Goal: Task Accomplishment & Management: Manage account settings

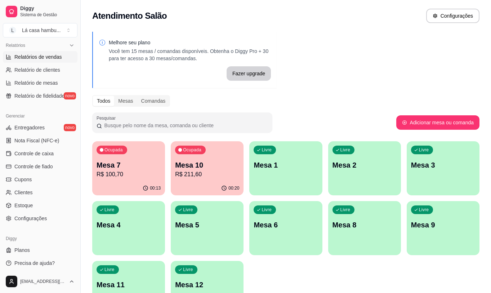
scroll to position [225, 0]
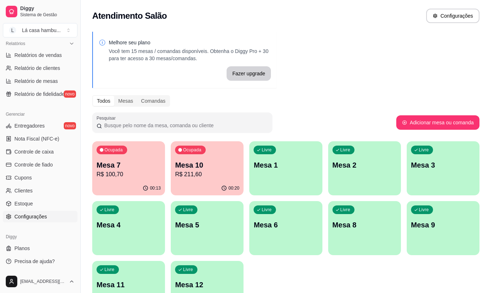
click at [48, 215] on link "Configurações" at bounding box center [40, 217] width 75 height 12
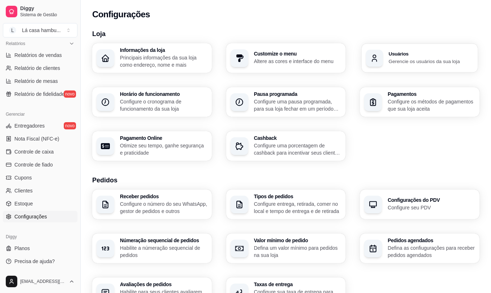
click at [434, 68] on div "Usuários Gerencie os usuários da sua loja" at bounding box center [420, 58] width 116 height 29
click at [395, 59] on p "Gerencie os usuários da sua loja" at bounding box center [431, 61] width 85 height 7
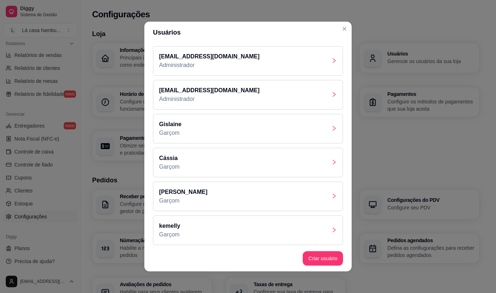
click at [331, 194] on icon "right" at bounding box center [334, 196] width 6 height 6
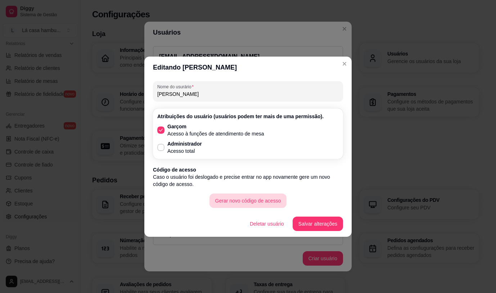
click at [245, 203] on button "Gerar novo código de acesso" at bounding box center [248, 200] width 77 height 14
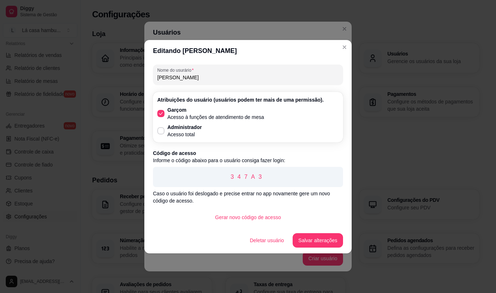
click at [349, 51] on header "Editando [PERSON_NAME]" at bounding box center [247, 51] width 207 height 22
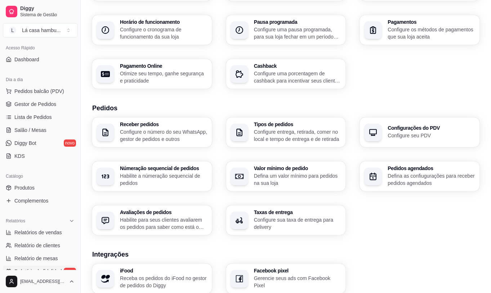
scroll to position [45, 0]
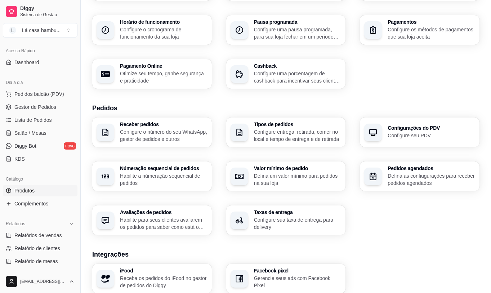
click at [48, 193] on link "Produtos" at bounding box center [40, 191] width 75 height 12
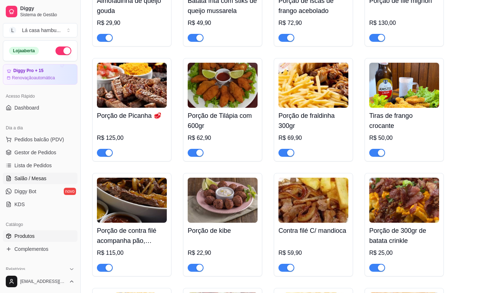
click at [39, 178] on span "Salão / Mesas" at bounding box center [30, 178] width 32 height 7
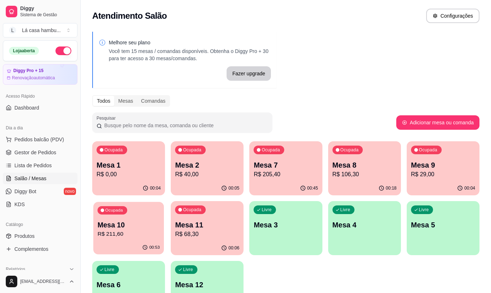
click at [145, 233] on p "R$ 211,60" at bounding box center [129, 234] width 62 height 8
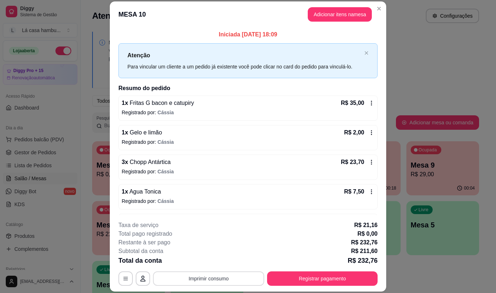
click at [201, 281] on button "Imprimir consumo" at bounding box center [208, 278] width 111 height 14
click at [206, 260] on button "IMPRESSORA" at bounding box center [208, 261] width 50 height 11
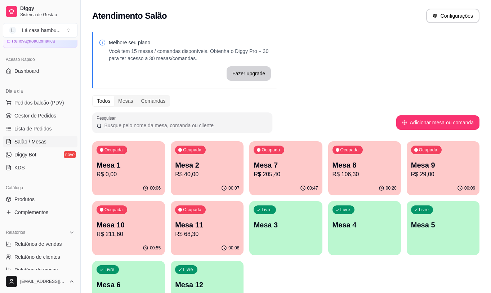
scroll to position [72, 0]
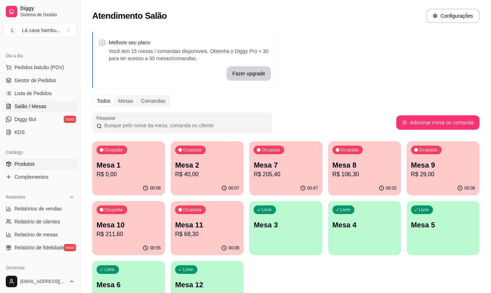
click at [48, 163] on link "Produtos" at bounding box center [40, 164] width 75 height 12
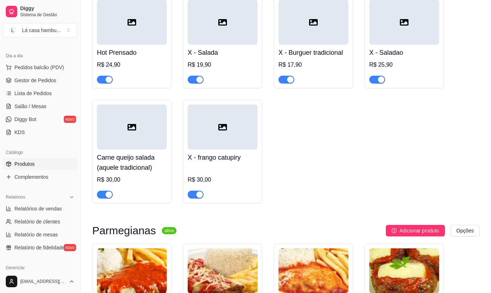
scroll to position [2881, 0]
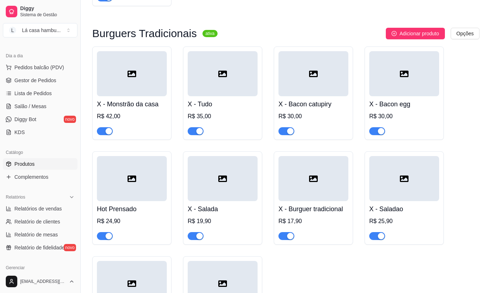
click at [155, 182] on div at bounding box center [132, 178] width 70 height 45
click at [34, 105] on span "Salão / Mesas" at bounding box center [30, 106] width 32 height 7
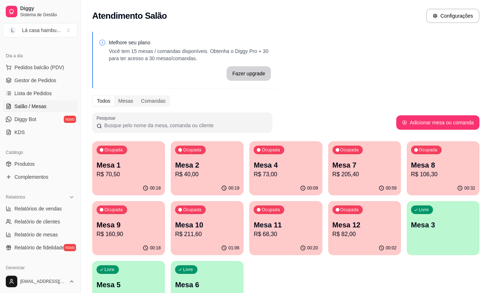
click at [130, 230] on p "R$ 160,90" at bounding box center [129, 234] width 64 height 9
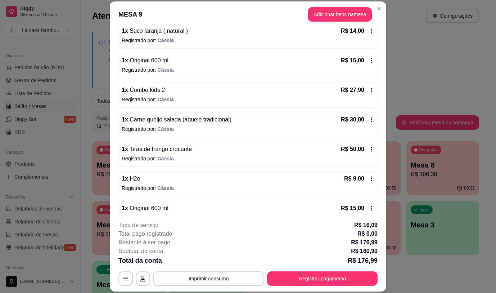
scroll to position [86, 0]
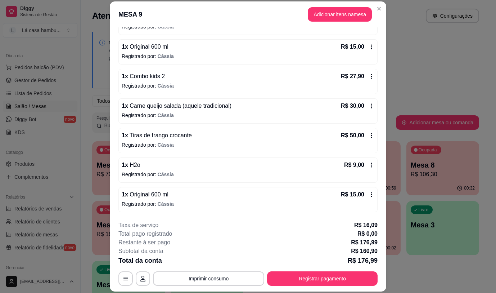
click at [369, 166] on icon at bounding box center [372, 165] width 6 height 6
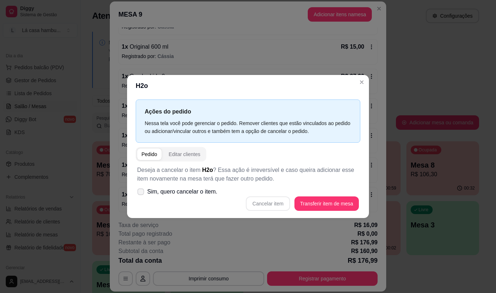
click at [143, 191] on icon at bounding box center [140, 191] width 5 height 4
click at [142, 193] on input "Sim, quero cancelar o item." at bounding box center [139, 195] width 5 height 5
checkbox input "true"
click at [274, 205] on button "Cancelar item" at bounding box center [268, 203] width 44 height 14
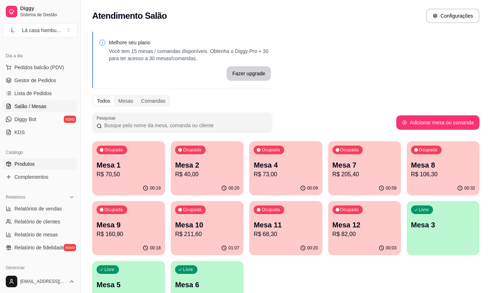
click at [42, 166] on link "Produtos" at bounding box center [40, 164] width 75 height 12
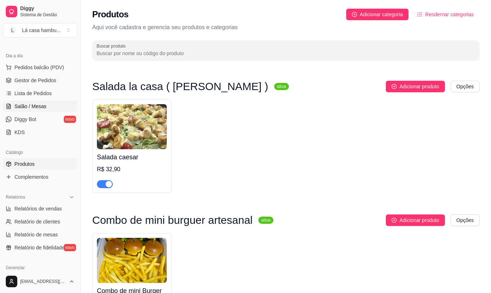
click at [41, 106] on span "Salão / Mesas" at bounding box center [30, 106] width 32 height 7
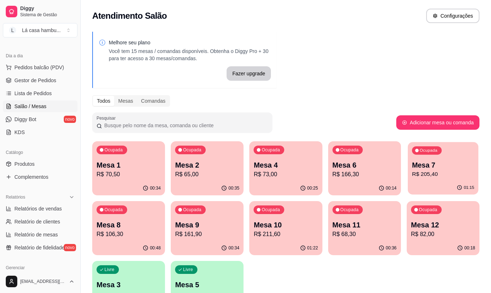
click at [429, 172] on p "R$ 205,40" at bounding box center [443, 174] width 62 height 8
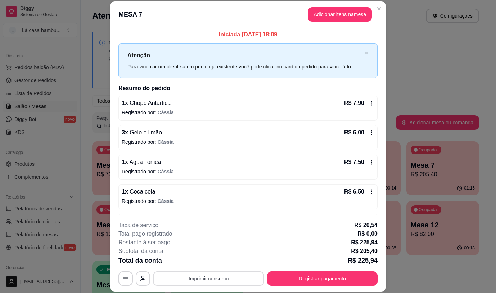
click at [243, 275] on button "Imprimir consumo" at bounding box center [208, 278] width 111 height 14
click at [224, 261] on button "IMPRESSORA" at bounding box center [208, 261] width 50 height 11
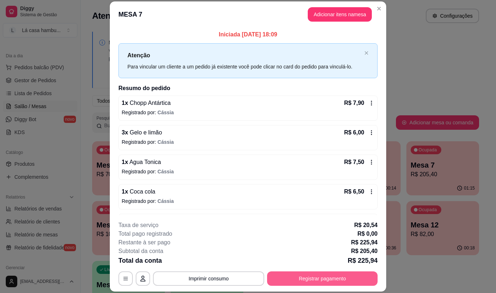
click at [310, 276] on button "Registrar pagamento" at bounding box center [322, 278] width 111 height 14
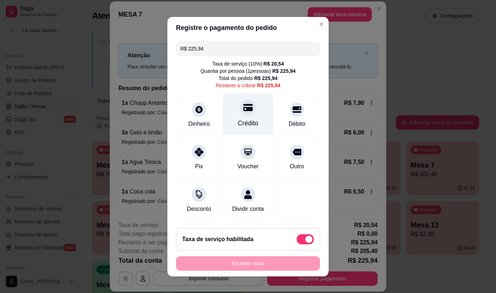
click at [243, 104] on icon at bounding box center [247, 107] width 9 height 9
type input "R$ 0,00"
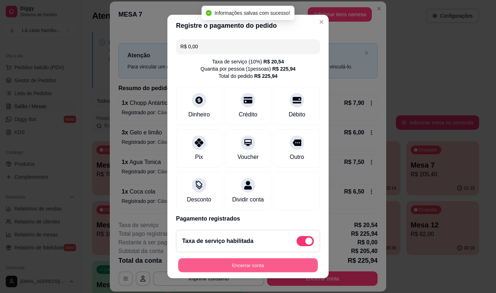
click at [243, 265] on button "Encerrar conta" at bounding box center [248, 265] width 140 height 14
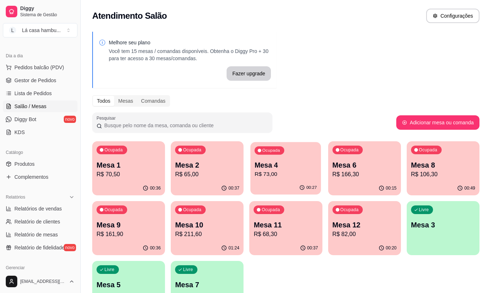
click at [287, 175] on p "R$ 73,00" at bounding box center [286, 174] width 62 height 8
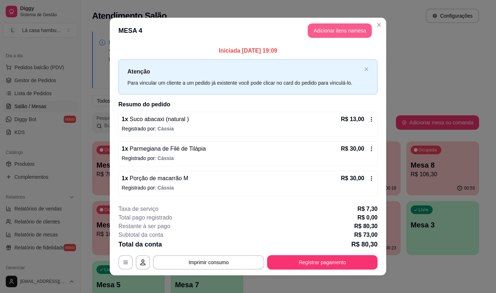
click at [342, 32] on button "Adicionar itens na mesa" at bounding box center [340, 30] width 64 height 14
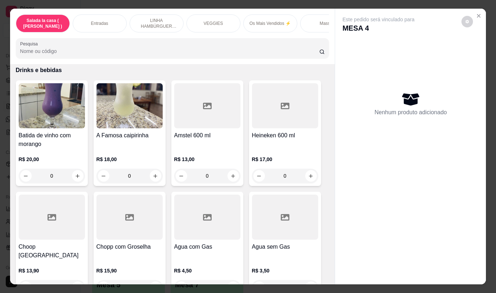
scroll to position [3537, 0]
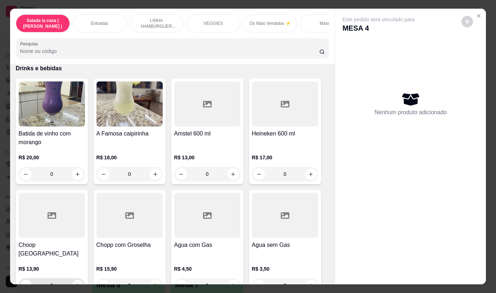
click at [75, 283] on icon "increase-product-quantity" at bounding box center [77, 285] width 5 height 5
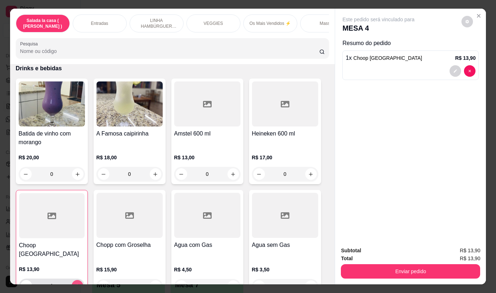
type input "1"
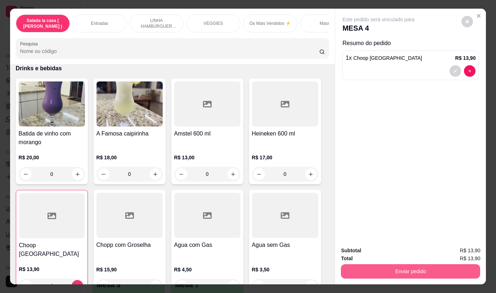
click at [431, 264] on button "Enviar pedido" at bounding box center [410, 271] width 139 height 14
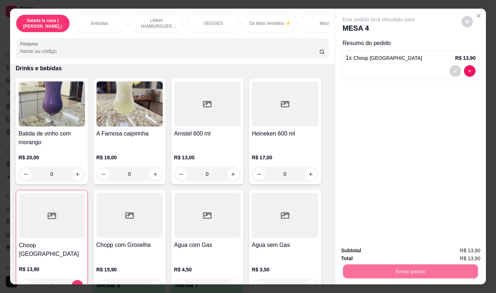
click at [410, 256] on button "Não registrar e enviar pedido" at bounding box center [387, 251] width 75 height 14
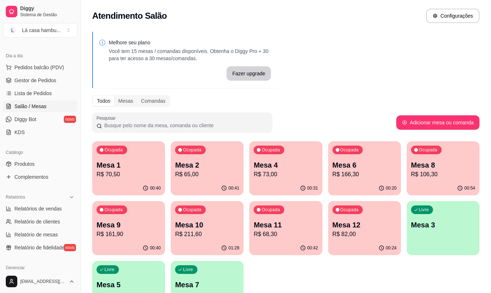
click at [368, 165] on p "Mesa 6" at bounding box center [364, 165] width 64 height 10
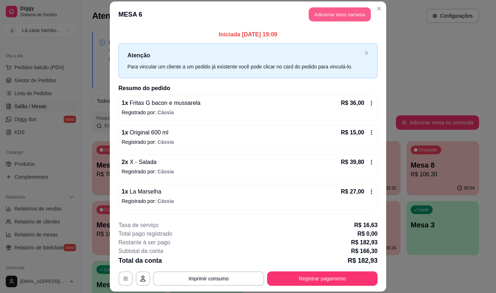
click at [357, 15] on button "Adicionar itens na mesa" at bounding box center [340, 15] width 62 height 14
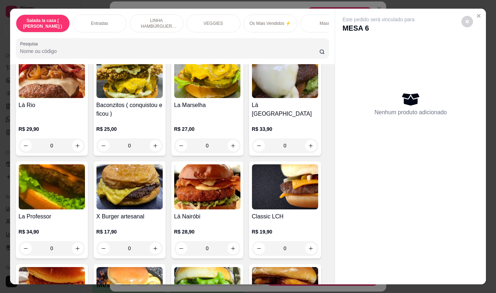
scroll to position [1405, 0]
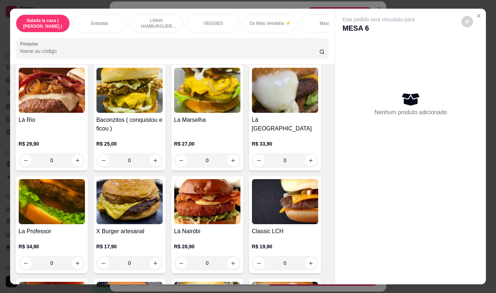
click at [77, 153] on div "0" at bounding box center [52, 160] width 66 height 14
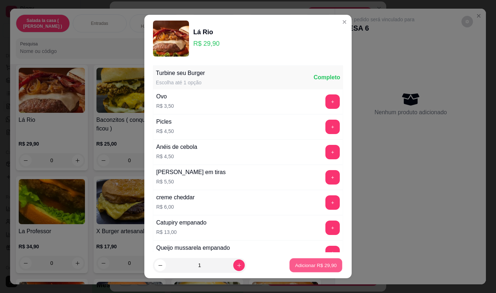
click at [308, 265] on p "Adicionar R$ 29,90" at bounding box center [316, 265] width 42 height 7
type input "1"
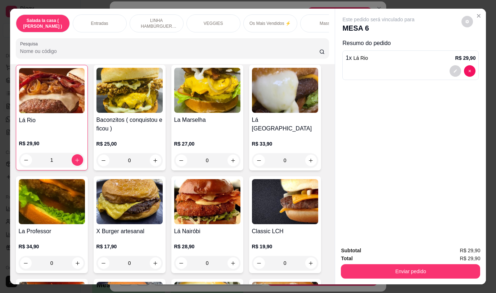
scroll to position [1405, 0]
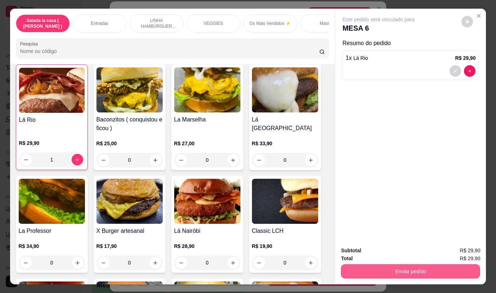
click at [428, 270] on button "Enviar pedido" at bounding box center [410, 271] width 139 height 14
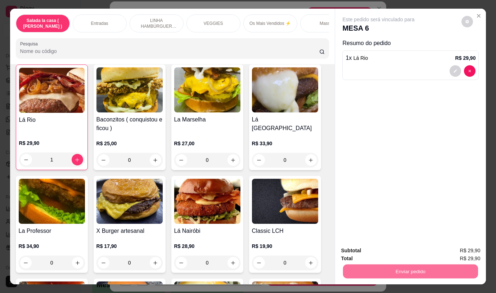
click at [417, 249] on button "Não registrar e enviar pedido" at bounding box center [387, 251] width 75 height 14
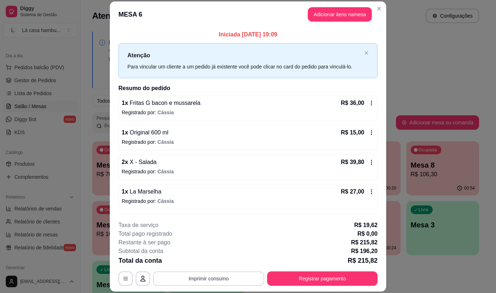
click at [228, 274] on button "Imprimir consumo" at bounding box center [208, 278] width 111 height 14
click at [221, 259] on button "IMPRESSORA" at bounding box center [208, 262] width 52 height 12
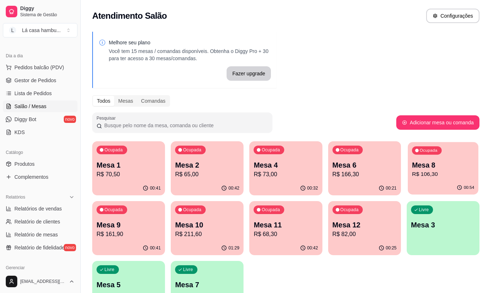
click at [431, 161] on p "Mesa 8" at bounding box center [443, 165] width 62 height 10
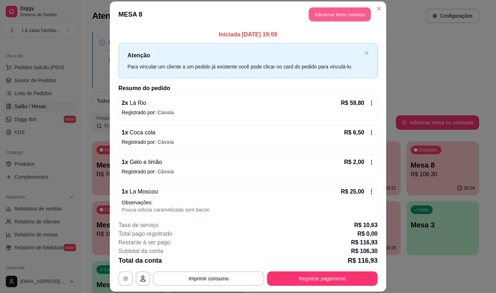
click at [358, 15] on button "Adicionar itens na mesa" at bounding box center [340, 15] width 62 height 14
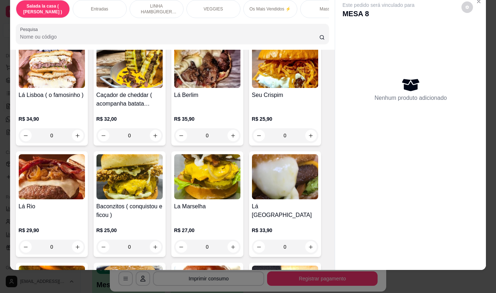
scroll to position [1333, 0]
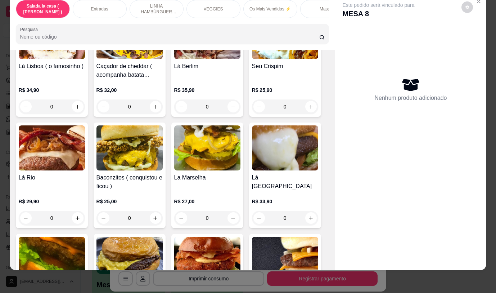
click at [79, 211] on div "0" at bounding box center [52, 218] width 66 height 14
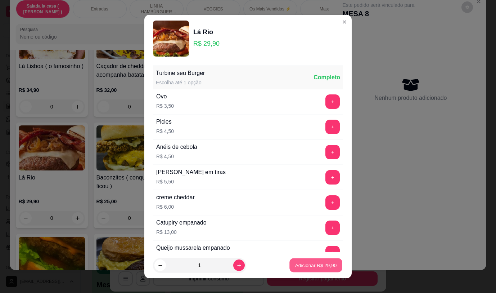
click at [299, 264] on p "Adicionar R$ 29,90" at bounding box center [316, 265] width 42 height 7
type input "1"
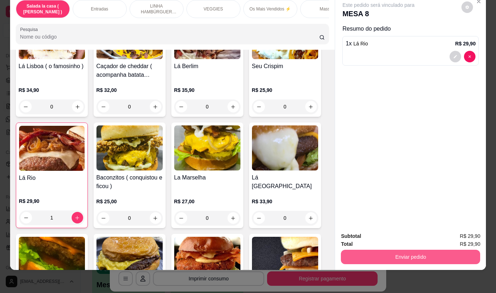
click at [399, 250] on button "Enviar pedido" at bounding box center [410, 257] width 139 height 14
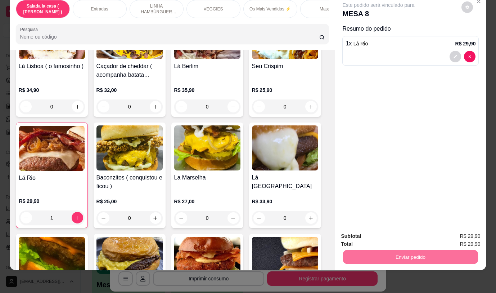
click at [391, 234] on button "Não registrar e enviar pedido" at bounding box center [387, 234] width 75 height 14
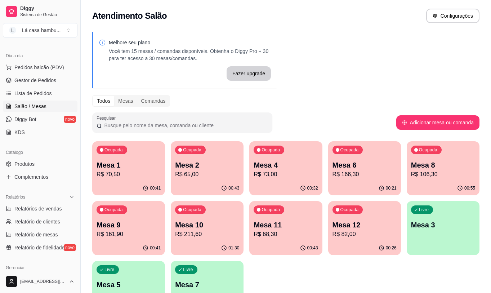
click at [433, 164] on p "Mesa 8" at bounding box center [443, 165] width 64 height 10
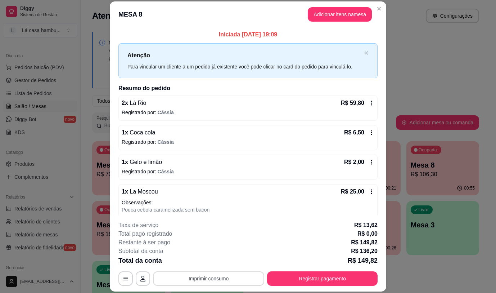
click at [185, 275] on button "Imprimir consumo" at bounding box center [208, 278] width 111 height 14
click at [207, 264] on button "IMPRESSORA" at bounding box center [208, 262] width 52 height 12
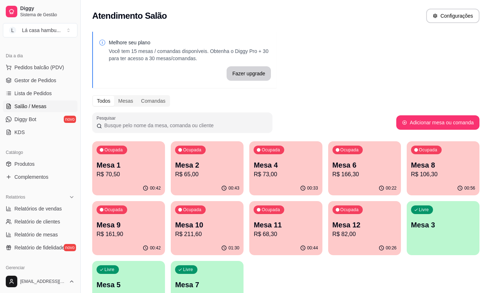
click at [362, 158] on div "Ocupada Mesa 6 R$ 166,30" at bounding box center [364, 161] width 73 height 40
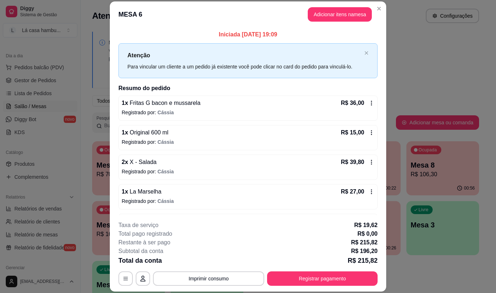
click at [369, 132] on icon at bounding box center [372, 133] width 6 height 6
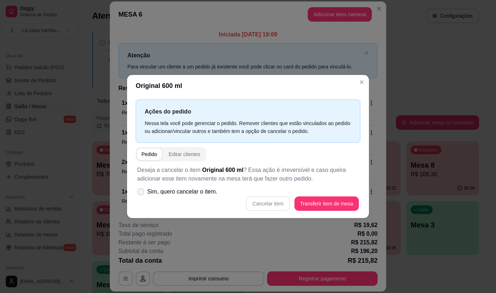
click at [145, 193] on label "Sim, quero cancelar o item." at bounding box center [177, 191] width 86 height 14
click at [142, 193] on input "Sim, quero cancelar o item." at bounding box center [139, 195] width 5 height 5
checkbox input "true"
click at [266, 204] on button "Cancelar item" at bounding box center [268, 203] width 43 height 14
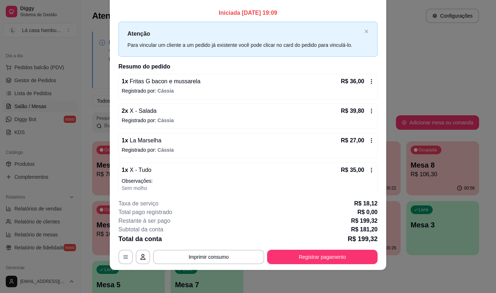
scroll to position [0, 0]
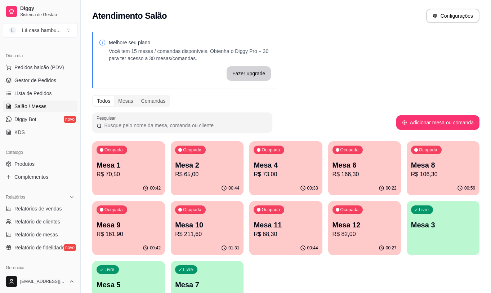
click at [433, 160] on p "Mesa 8" at bounding box center [443, 165] width 64 height 10
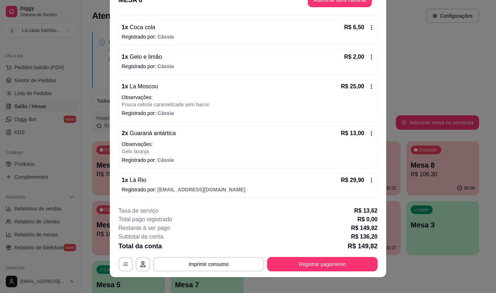
scroll to position [22, 0]
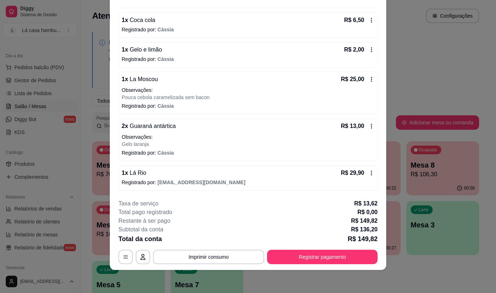
click at [369, 173] on icon at bounding box center [372, 173] width 6 height 6
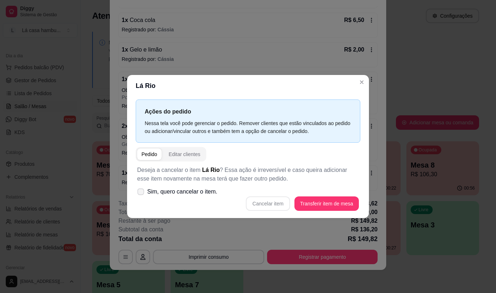
click at [138, 187] on label "Sim, quero cancelar o item." at bounding box center [177, 191] width 86 height 14
click at [138, 193] on input "Sim, quero cancelar o item." at bounding box center [139, 195] width 5 height 5
checkbox input "true"
click at [285, 199] on button "Cancelar item" at bounding box center [268, 203] width 44 height 14
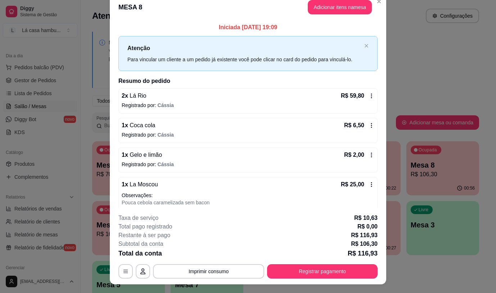
scroll to position [0, 0]
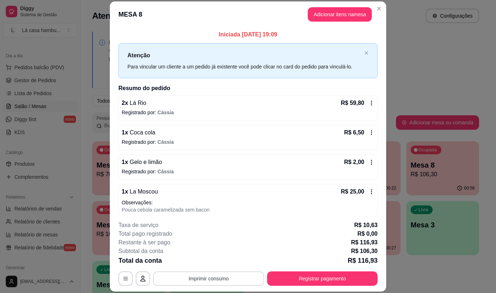
click at [198, 278] on button "Imprimir consumo" at bounding box center [208, 278] width 111 height 14
click at [206, 260] on button "IMPRESSORA" at bounding box center [208, 262] width 52 height 12
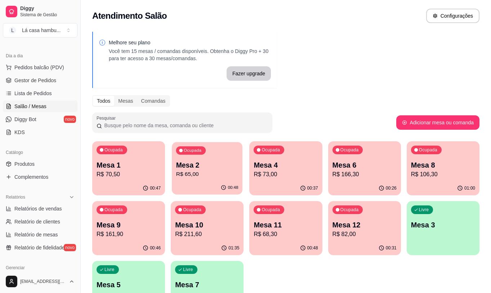
click at [225, 161] on p "Mesa 2" at bounding box center [207, 165] width 62 height 10
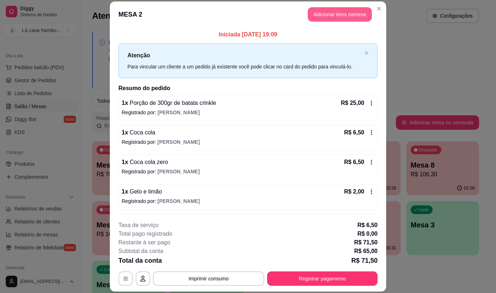
click at [331, 10] on button "Adicionar itens na mesa" at bounding box center [340, 14] width 64 height 14
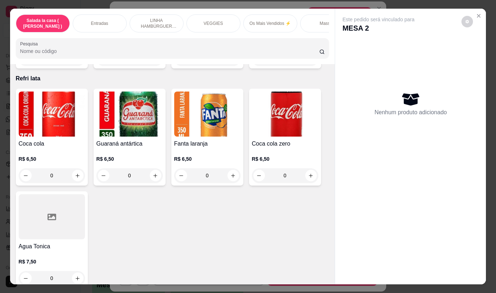
scroll to position [2955, 0]
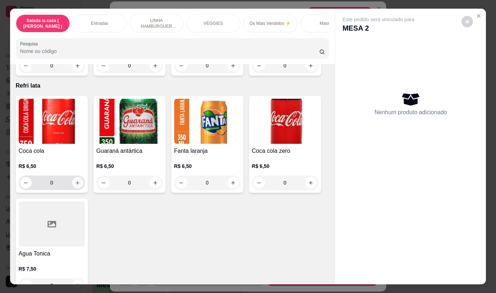
click at [76, 180] on icon "increase-product-quantity" at bounding box center [77, 182] width 5 height 5
type input "1"
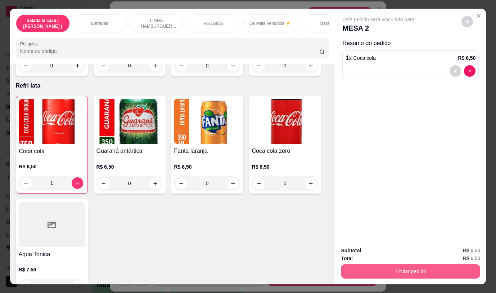
click at [384, 265] on button "Enviar pedido" at bounding box center [410, 271] width 139 height 14
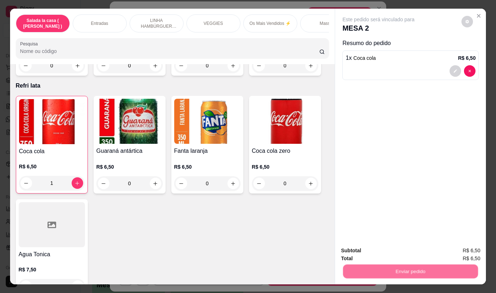
click at [390, 252] on button "Não registrar e enviar pedido" at bounding box center [387, 250] width 73 height 13
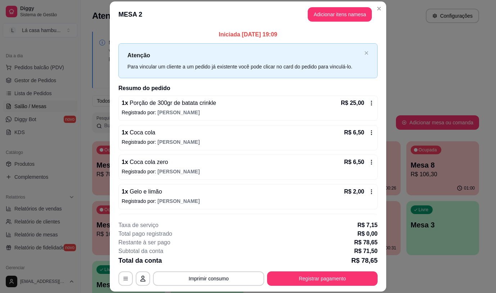
click at [382, 6] on header "MESA 2 Adicionar itens na mesa" at bounding box center [248, 14] width 277 height 26
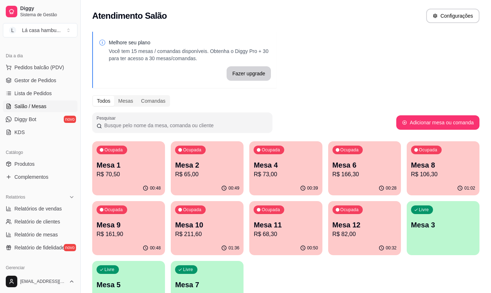
click at [117, 168] on p "Mesa 1" at bounding box center [129, 165] width 64 height 10
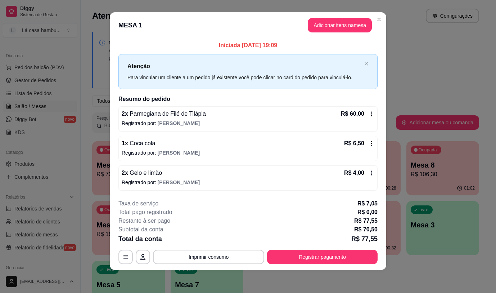
scroll to position [0, 0]
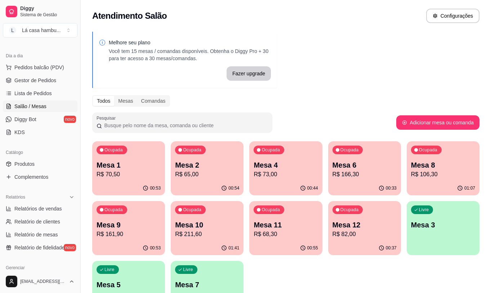
click at [286, 219] on div "Ocupada Mesa 11 R$ 68,30" at bounding box center [285, 221] width 73 height 40
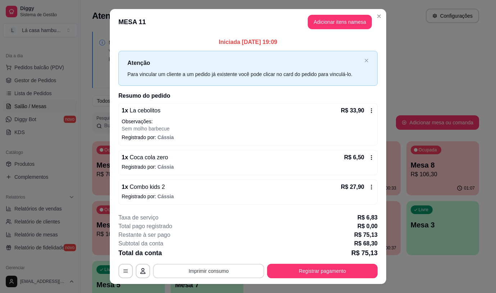
click at [208, 270] on button "Imprimir consumo" at bounding box center [208, 271] width 111 height 14
click at [212, 256] on button "IMPRESSORA" at bounding box center [208, 254] width 52 height 12
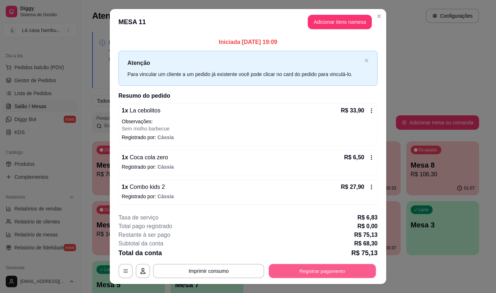
click at [304, 272] on button "Registrar pagamento" at bounding box center [322, 271] width 107 height 14
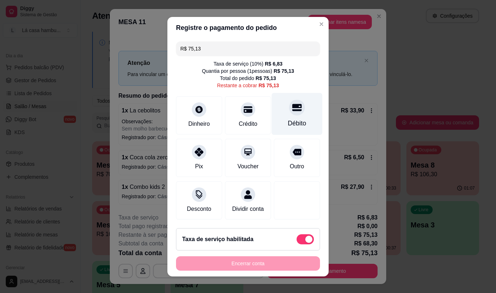
click at [291, 111] on div at bounding box center [297, 107] width 16 height 16
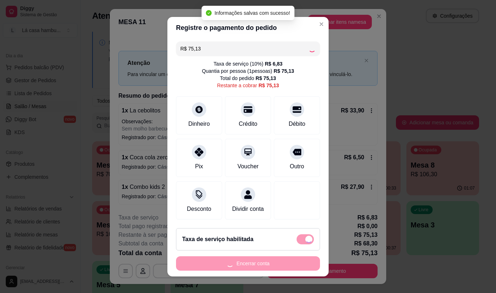
type input "R$ 0,00"
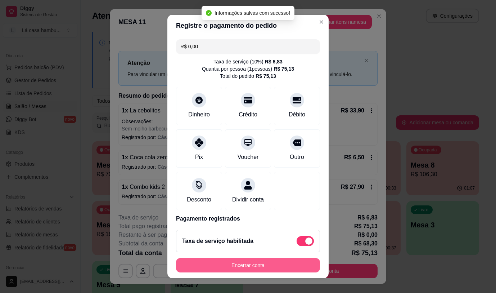
click at [243, 269] on button "Encerrar conta" at bounding box center [248, 265] width 144 height 14
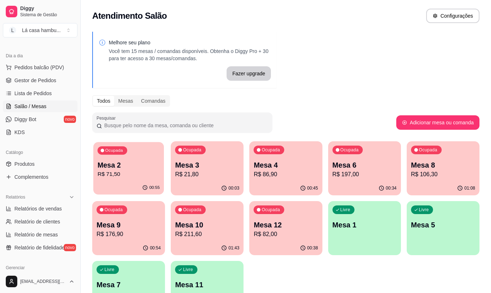
click at [150, 166] on p "Mesa 2" at bounding box center [129, 165] width 62 height 10
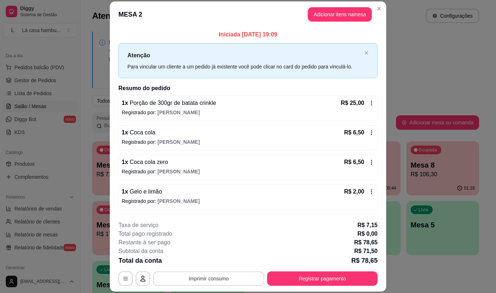
click at [202, 277] on button "Imprimir consumo" at bounding box center [208, 278] width 111 height 14
click at [215, 261] on button "IMPRESSORA" at bounding box center [208, 262] width 52 height 12
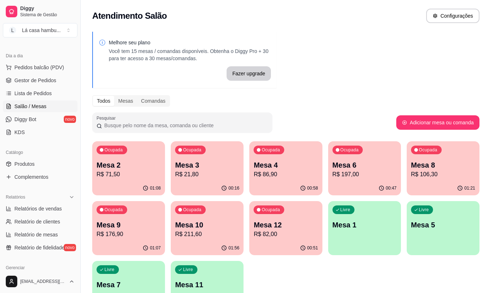
click at [206, 157] on div "Ocupada Mesa 3 R$ 21,80" at bounding box center [207, 161] width 73 height 40
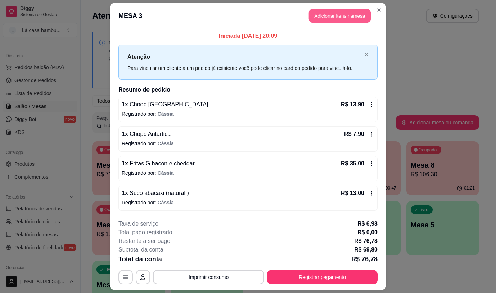
click at [357, 17] on button "Adicionar itens na mesa" at bounding box center [340, 16] width 62 height 14
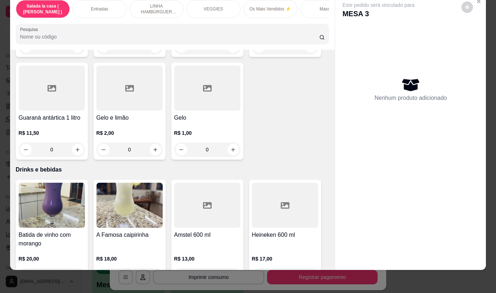
scroll to position [3645, 0]
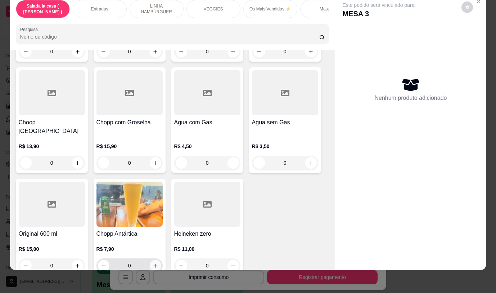
click at [153, 264] on icon "increase-product-quantity" at bounding box center [155, 266] width 4 height 4
type input "1"
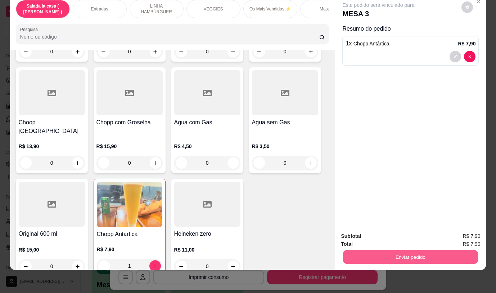
click at [419, 250] on button "Enviar pedido" at bounding box center [410, 257] width 135 height 14
click at [398, 229] on button "Não registrar e enviar pedido" at bounding box center [387, 234] width 75 height 14
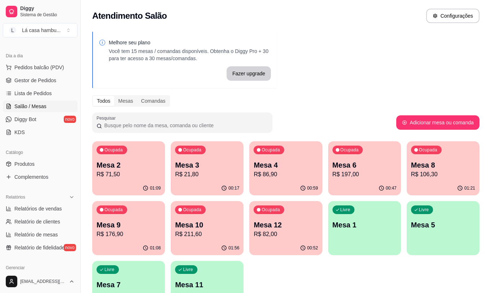
click at [289, 169] on p "Mesa 4" at bounding box center [286, 165] width 64 height 10
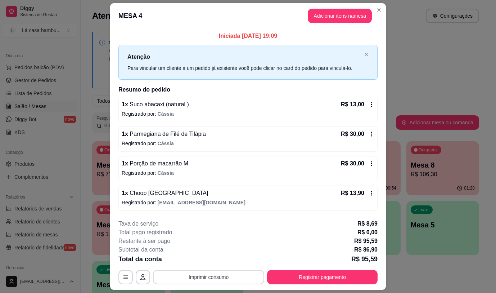
click at [216, 278] on button "Imprimir consumo" at bounding box center [208, 277] width 111 height 14
click at [219, 259] on button "IMPRESSORA" at bounding box center [208, 260] width 50 height 11
click at [322, 17] on button "Adicionar itens na mesa" at bounding box center [340, 16] width 62 height 14
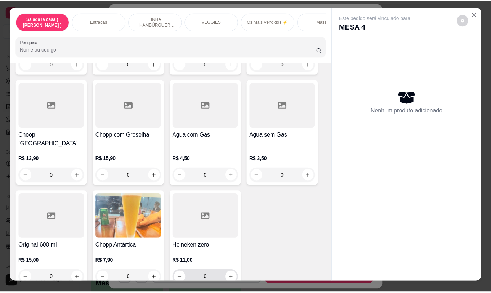
scroll to position [0, 0]
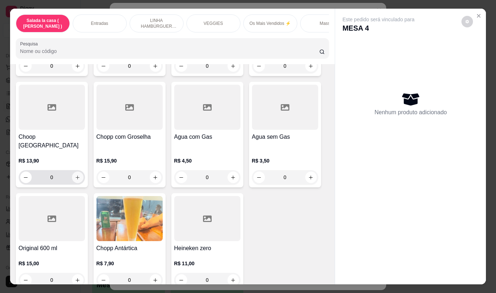
click at [76, 175] on icon "increase-product-quantity" at bounding box center [77, 177] width 5 height 5
type input "1"
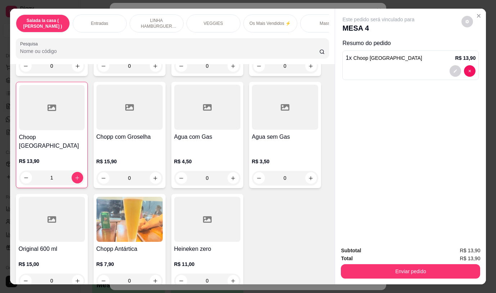
click at [435, 273] on button "Enviar pedido" at bounding box center [410, 271] width 139 height 14
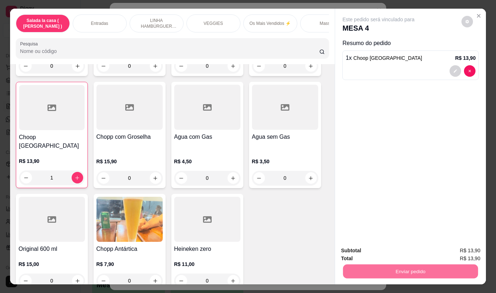
click at [408, 250] on button "Não registrar e enviar pedido" at bounding box center [387, 250] width 73 height 13
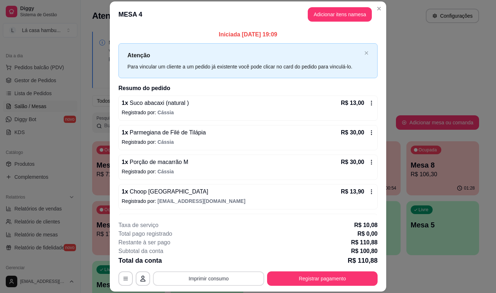
click at [204, 281] on button "Imprimir consumo" at bounding box center [208, 278] width 111 height 14
click at [202, 263] on button "IMPRESSORA" at bounding box center [208, 261] width 50 height 11
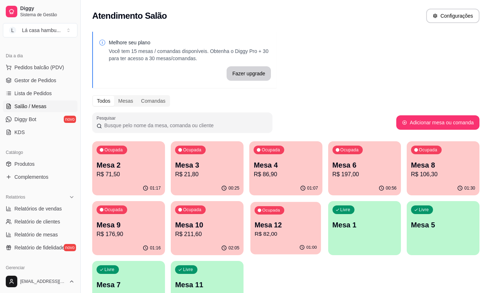
click at [307, 224] on p "Mesa 12" at bounding box center [286, 225] width 62 height 10
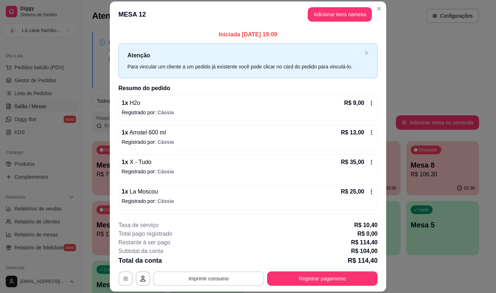
click at [232, 282] on button "Imprimir consumo" at bounding box center [208, 278] width 111 height 14
click at [214, 260] on button "IMPRESSORA" at bounding box center [208, 262] width 52 height 12
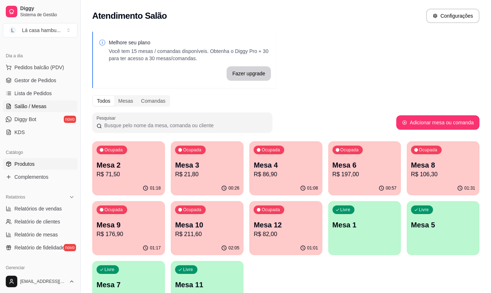
click at [31, 162] on span "Produtos" at bounding box center [24, 163] width 20 height 7
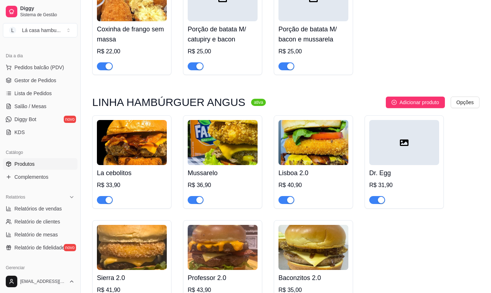
scroll to position [1008, 0]
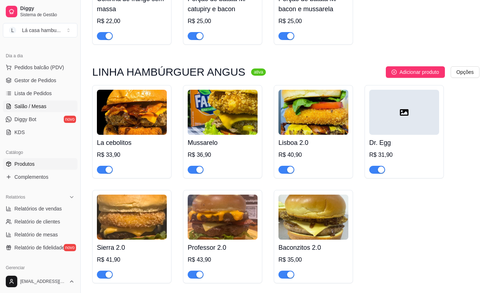
click at [37, 104] on span "Salão / Mesas" at bounding box center [30, 106] width 32 height 7
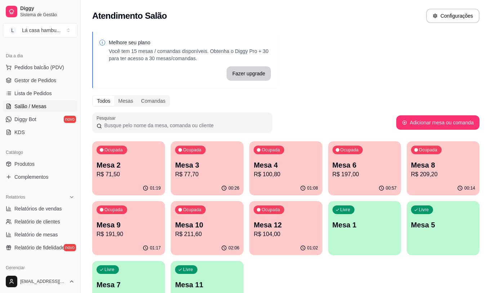
click at [283, 217] on div "Ocupada Mesa 12 R$ 104,00" at bounding box center [285, 221] width 73 height 40
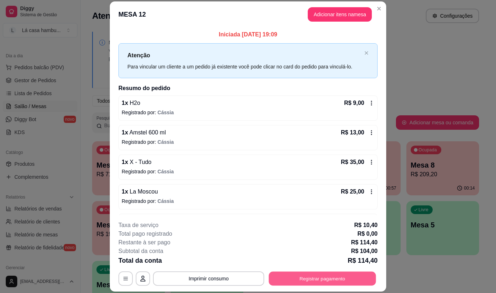
click at [300, 280] on button "Registrar pagamento" at bounding box center [322, 279] width 107 height 14
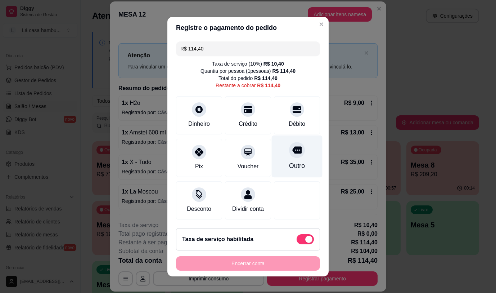
click at [292, 150] on icon at bounding box center [296, 149] width 9 height 9
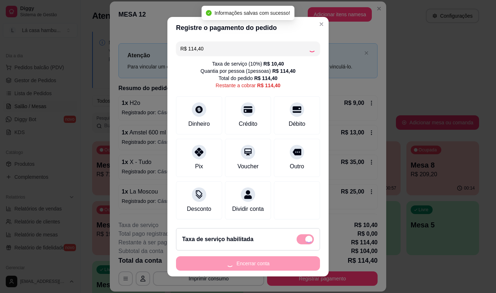
type input "R$ 0,00"
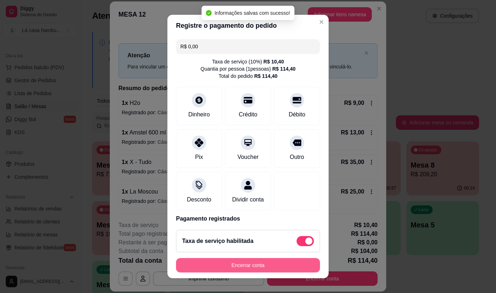
click at [260, 267] on button "Encerrar conta" at bounding box center [248, 265] width 144 height 14
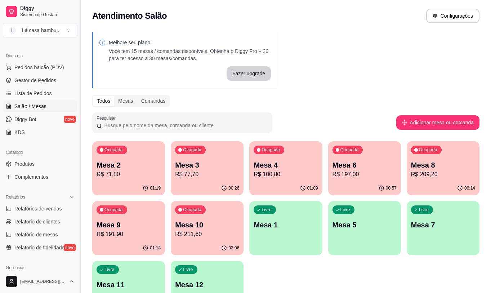
click at [218, 182] on div "00:26" at bounding box center [207, 188] width 73 height 14
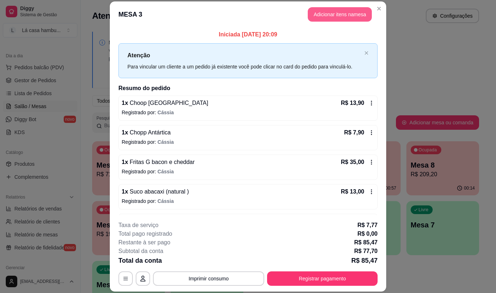
click at [317, 15] on button "Adicionar itens na mesa" at bounding box center [340, 14] width 64 height 14
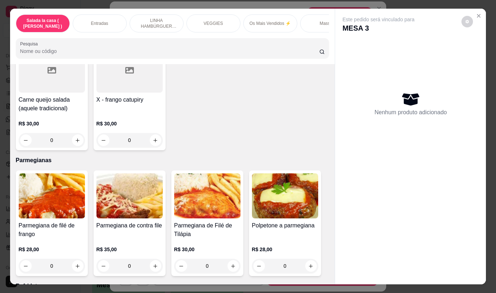
scroll to position [3127, 0]
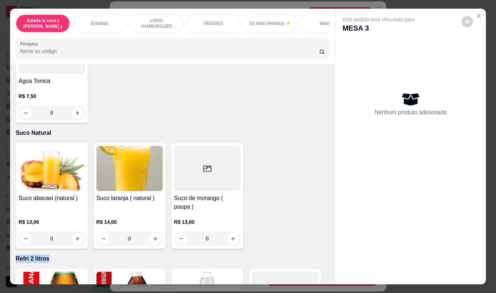
drag, startPoint x: 324, startPoint y: 239, endPoint x: 331, endPoint y: 251, distance: 13.7
click at [331, 251] on div "Item avulso Salada la casa ( [PERSON_NAME] ) Salada caesar R$ 32,90 0 Entradas …" at bounding box center [172, 174] width 325 height 220
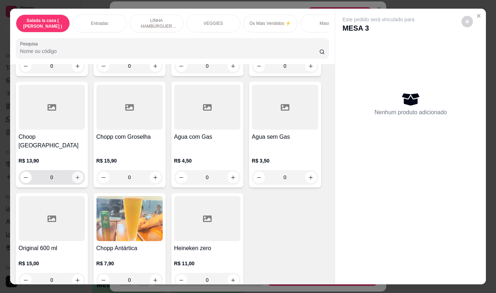
click at [75, 175] on icon "increase-product-quantity" at bounding box center [77, 177] width 5 height 5
type input "1"
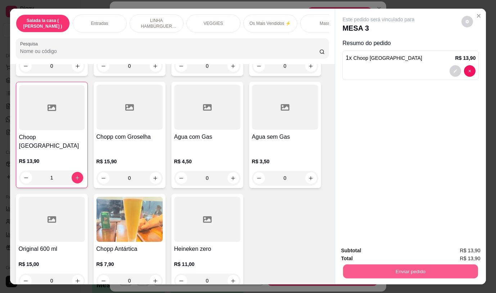
click at [376, 271] on button "Enviar pedido" at bounding box center [410, 271] width 135 height 14
click at [380, 252] on button "Não registrar e enviar pedido" at bounding box center [387, 251] width 75 height 14
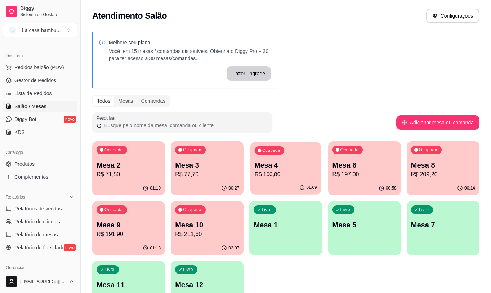
click at [281, 174] on p "R$ 100,80" at bounding box center [286, 174] width 62 height 8
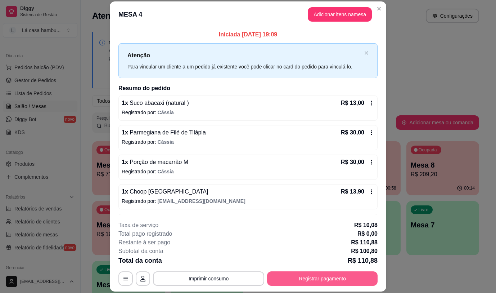
click at [346, 282] on button "Registrar pagamento" at bounding box center [322, 278] width 111 height 14
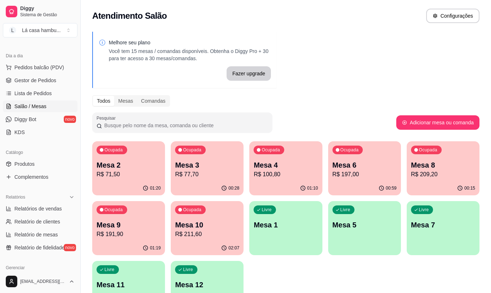
click at [293, 176] on p "R$ 100,80" at bounding box center [286, 174] width 64 height 9
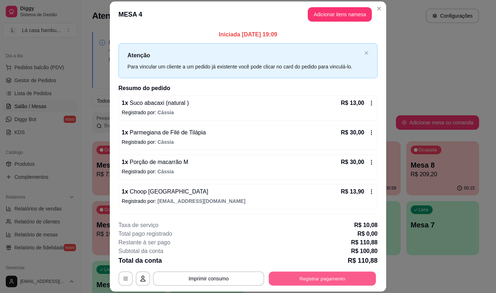
click at [317, 281] on button "Registrar pagamento" at bounding box center [322, 279] width 107 height 14
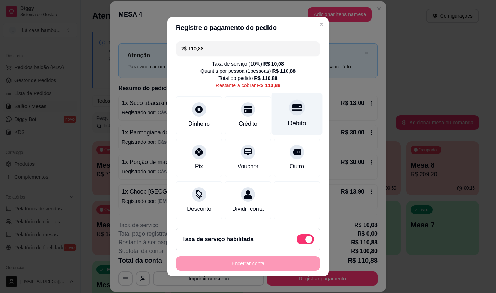
click at [290, 113] on div "Débito" at bounding box center [297, 114] width 51 height 42
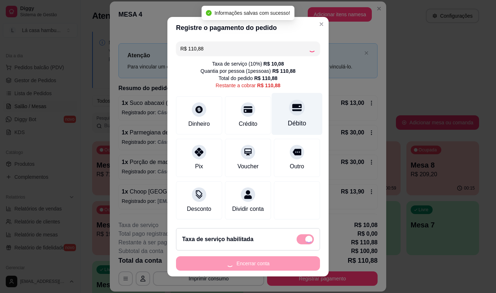
type input "R$ 0,00"
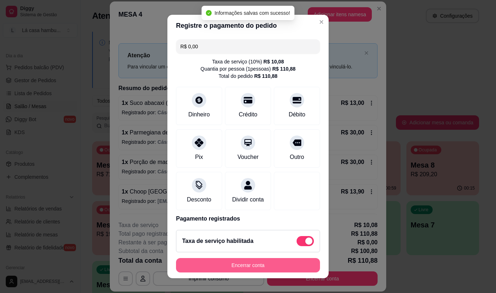
click at [237, 263] on button "Encerrar conta" at bounding box center [248, 265] width 144 height 14
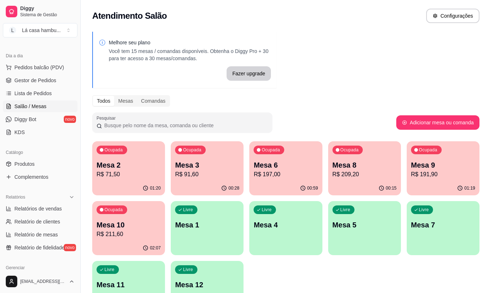
click at [341, 177] on p "R$ 209,20" at bounding box center [364, 174] width 64 height 9
click at [127, 176] on p "R$ 71,50" at bounding box center [129, 174] width 64 height 9
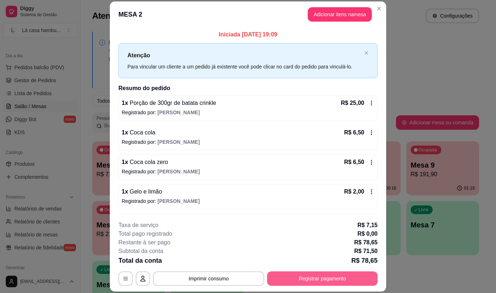
click at [308, 282] on button "Registrar pagamento" at bounding box center [322, 278] width 111 height 14
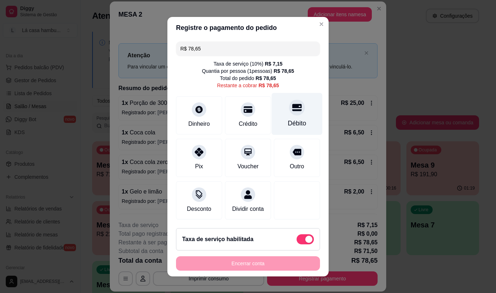
click at [288, 118] on div "Débito" at bounding box center [297, 122] width 18 height 9
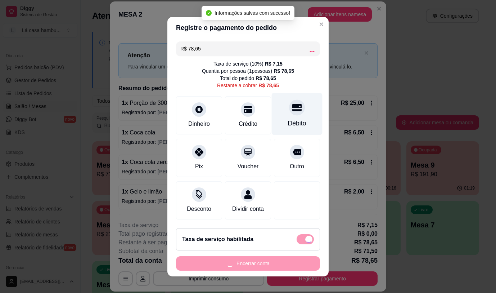
type input "R$ 0,00"
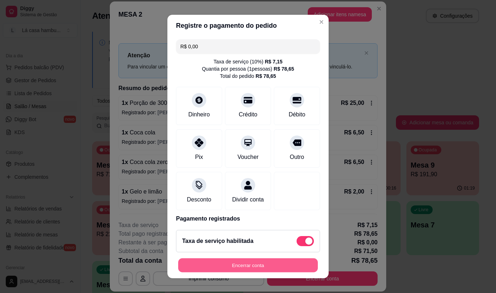
click at [264, 263] on button "Encerrar conta" at bounding box center [248, 265] width 140 height 14
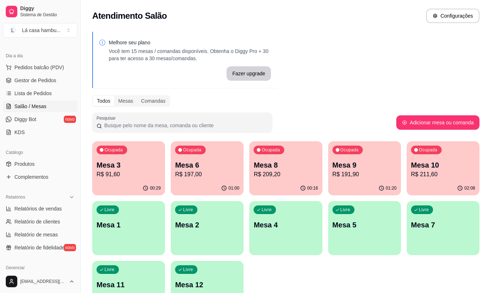
click at [227, 171] on p "R$ 197,00" at bounding box center [207, 174] width 64 height 9
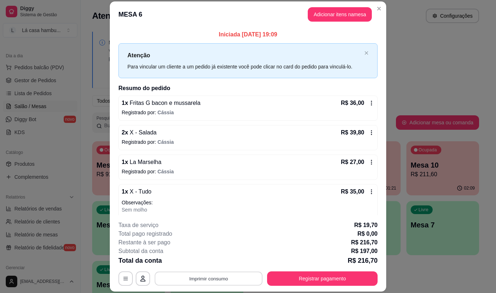
click at [243, 276] on button "Imprimir consumo" at bounding box center [209, 279] width 108 height 14
click at [215, 263] on button "IMPRESSORA" at bounding box center [208, 262] width 52 height 12
click at [338, 14] on button "Adicionar itens na mesa" at bounding box center [340, 15] width 62 height 14
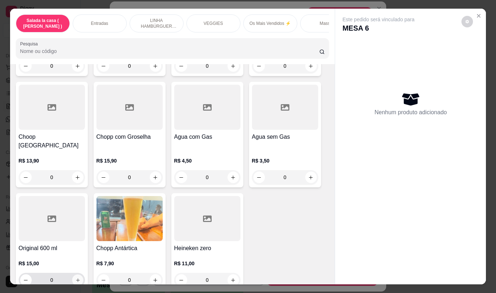
click at [79, 274] on button "increase-product-quantity" at bounding box center [77, 279] width 11 height 11
type input "1"
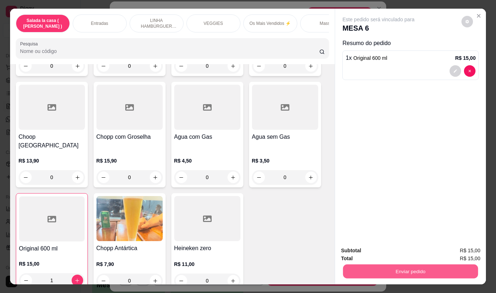
click at [366, 268] on button "Enviar pedido" at bounding box center [410, 271] width 135 height 14
click at [376, 252] on button "Não registrar e enviar pedido" at bounding box center [387, 250] width 73 height 13
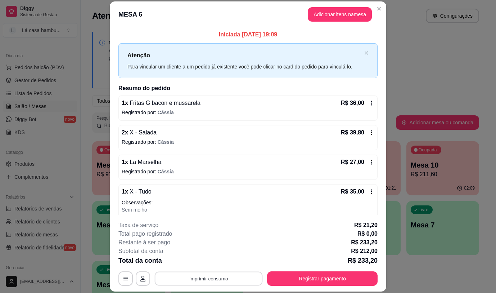
click at [244, 274] on button "Imprimir consumo" at bounding box center [209, 279] width 108 height 14
click at [225, 263] on button "IMPRESSORA" at bounding box center [208, 262] width 52 height 12
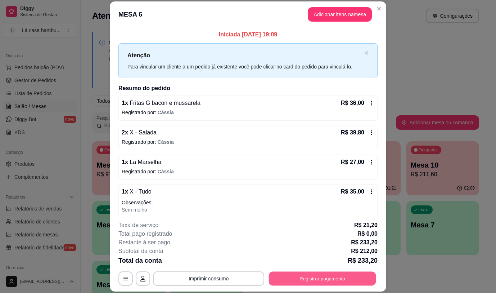
click at [313, 279] on button "Registrar pagamento" at bounding box center [322, 279] width 107 height 14
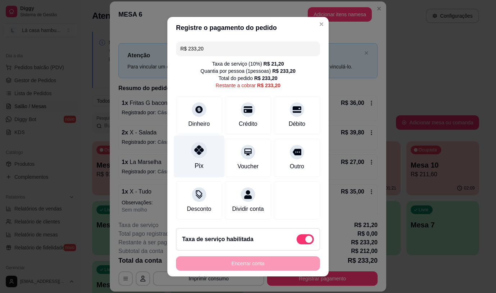
click at [197, 155] on div at bounding box center [199, 150] width 16 height 16
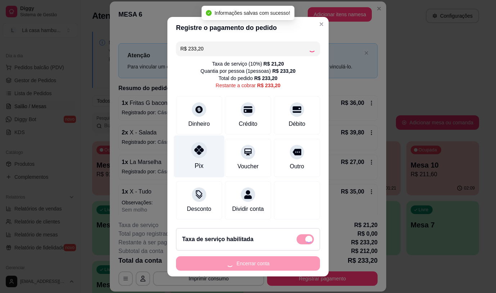
type input "R$ 0,00"
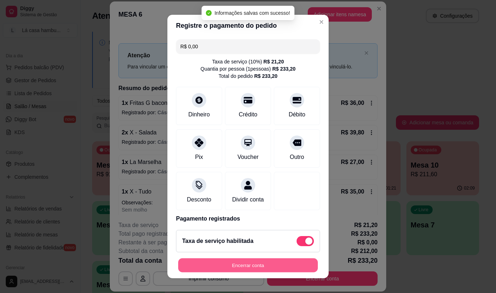
click at [271, 268] on button "Encerrar conta" at bounding box center [248, 265] width 140 height 14
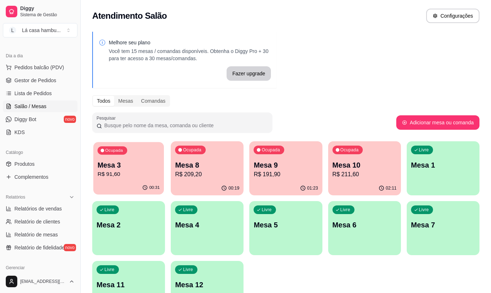
click at [133, 178] on p "R$ 91,60" at bounding box center [129, 174] width 62 height 8
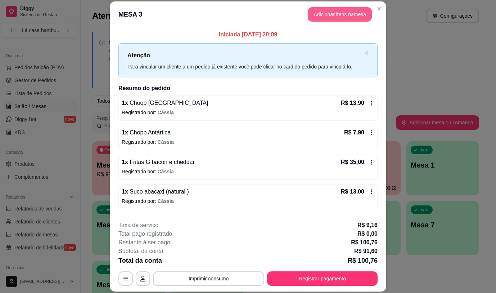
click at [340, 13] on button "Adicionar itens na mesa" at bounding box center [340, 14] width 64 height 14
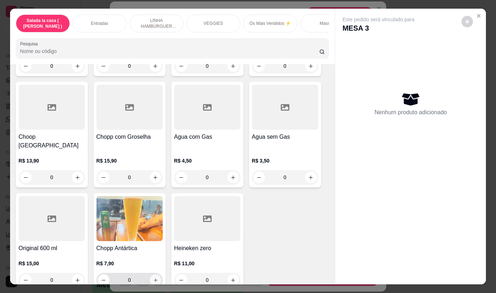
click at [151, 274] on button "increase-product-quantity" at bounding box center [155, 279] width 11 height 11
type input "1"
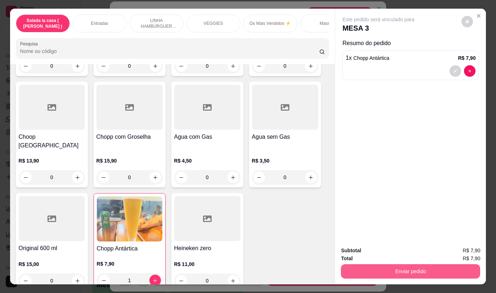
click at [354, 264] on button "Enviar pedido" at bounding box center [410, 271] width 139 height 14
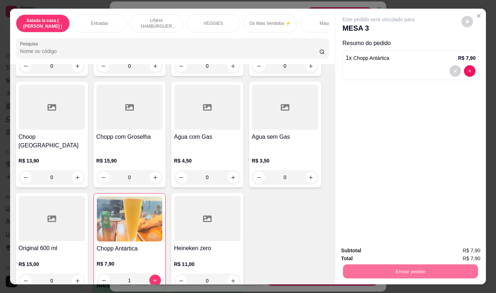
click at [375, 252] on button "Não registrar e enviar pedido" at bounding box center [387, 251] width 75 height 14
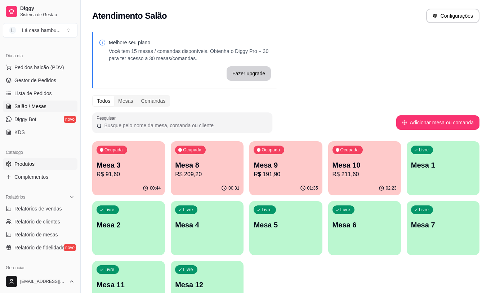
click at [31, 168] on link "Produtos" at bounding box center [40, 164] width 75 height 12
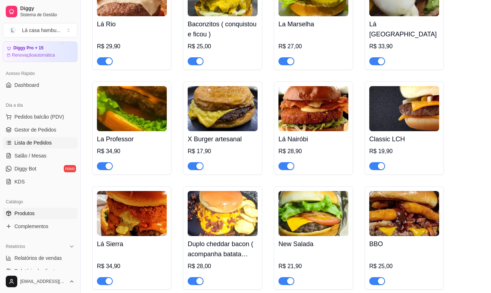
scroll to position [36, 0]
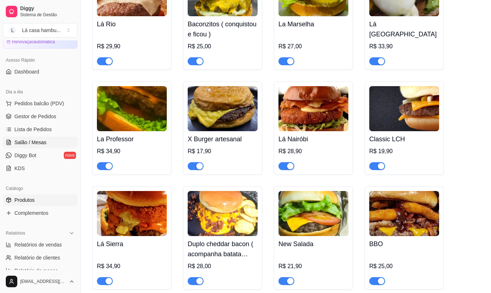
click at [56, 142] on link "Salão / Mesas" at bounding box center [40, 142] width 75 height 12
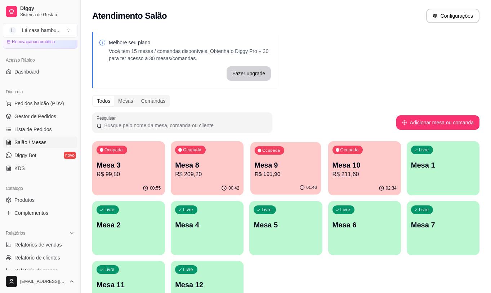
click at [274, 166] on p "Mesa 9" at bounding box center [286, 165] width 62 height 10
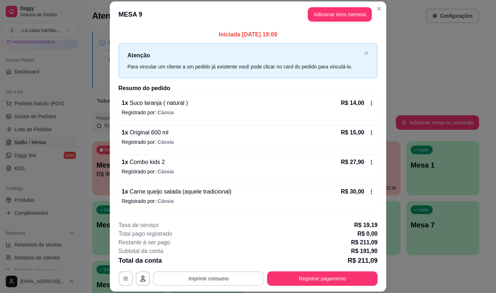
click at [212, 281] on button "Imprimir consumo" at bounding box center [208, 278] width 111 height 14
click at [209, 256] on button "IMPRESSORA" at bounding box center [208, 262] width 52 height 12
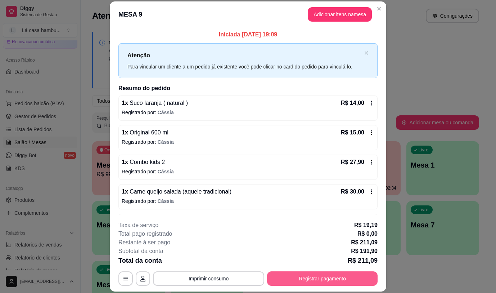
click at [342, 282] on button "Registrar pagamento" at bounding box center [322, 278] width 111 height 14
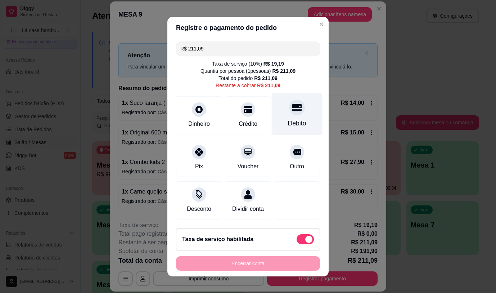
click at [292, 109] on icon at bounding box center [296, 107] width 9 height 9
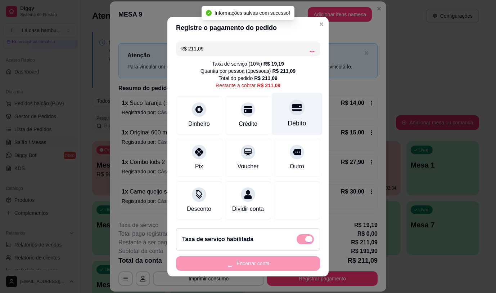
type input "R$ 0,00"
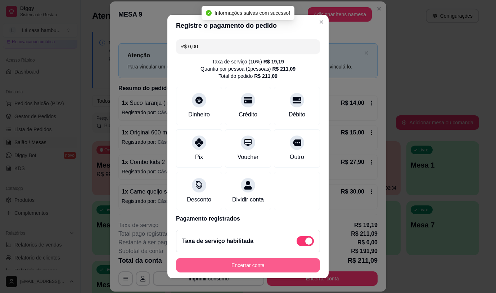
click at [224, 261] on button "Encerrar conta" at bounding box center [248, 265] width 144 height 14
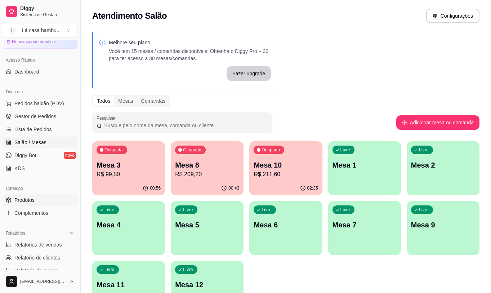
click at [40, 205] on link "Produtos" at bounding box center [40, 200] width 75 height 12
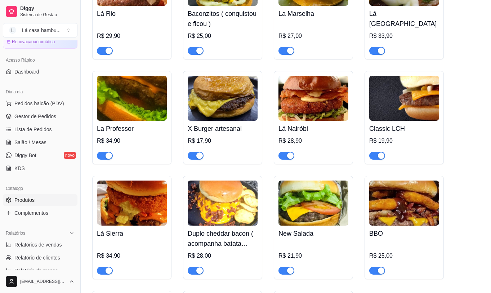
scroll to position [1729, 0]
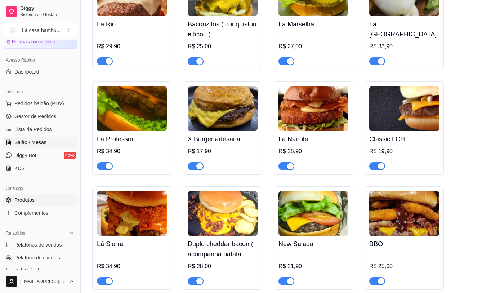
click at [16, 142] on span "Salão / Mesas" at bounding box center [30, 142] width 32 height 7
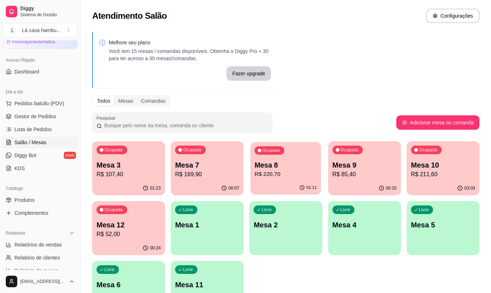
click at [270, 173] on p "R$ 220,70" at bounding box center [286, 174] width 62 height 8
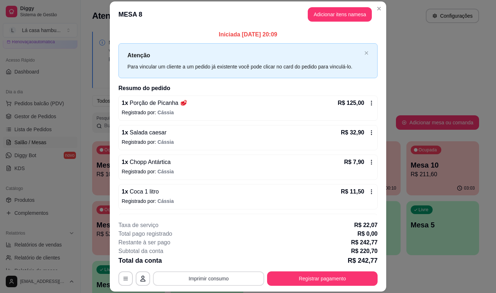
click at [217, 276] on button "Imprimir consumo" at bounding box center [208, 278] width 111 height 14
click at [218, 264] on button "IMPRESSORA" at bounding box center [208, 262] width 52 height 12
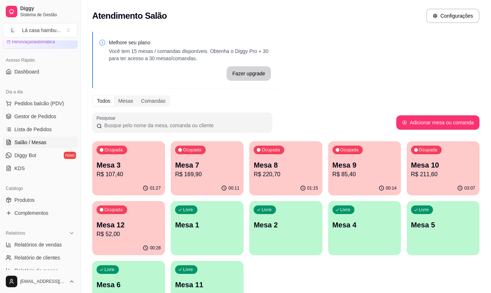
click at [124, 176] on p "R$ 107,40" at bounding box center [129, 174] width 64 height 9
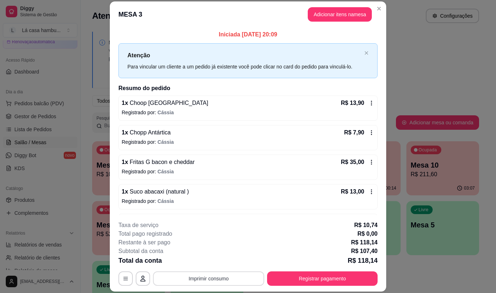
click at [192, 278] on button "Imprimir consumo" at bounding box center [208, 278] width 111 height 14
click at [216, 264] on button "IMPRESSORA" at bounding box center [208, 261] width 50 height 11
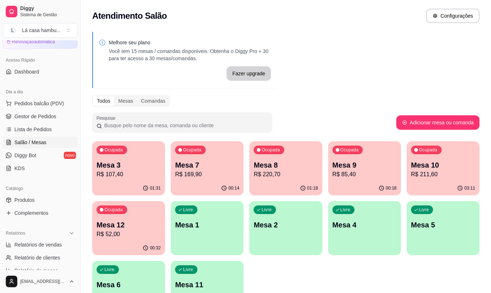
click at [276, 157] on div "Ocupada Mesa 8 R$ 220,70" at bounding box center [285, 161] width 73 height 40
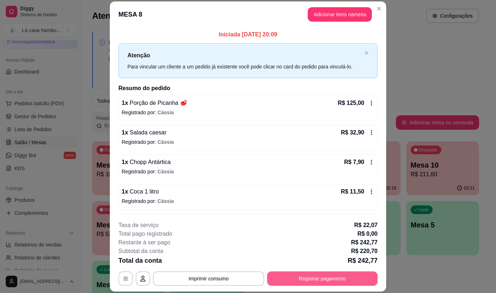
click at [323, 278] on button "Registrar pagamento" at bounding box center [322, 278] width 111 height 14
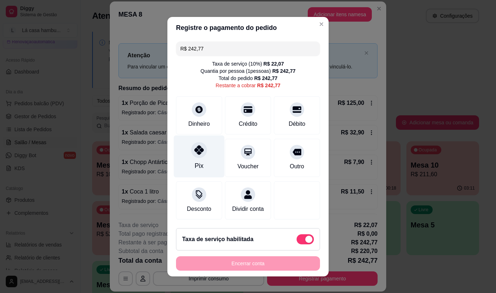
click at [195, 161] on div "Pix" at bounding box center [199, 165] width 9 height 9
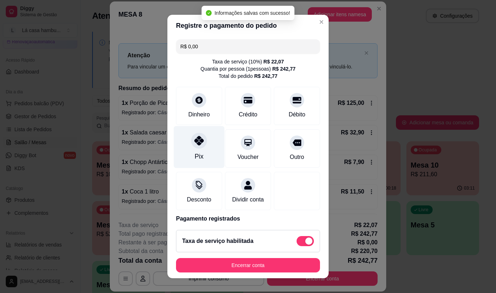
type input "R$ 0,00"
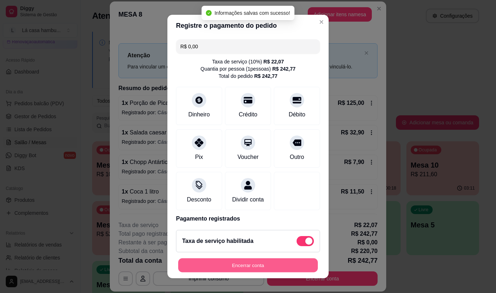
click at [239, 265] on button "Encerrar conta" at bounding box center [248, 265] width 140 height 14
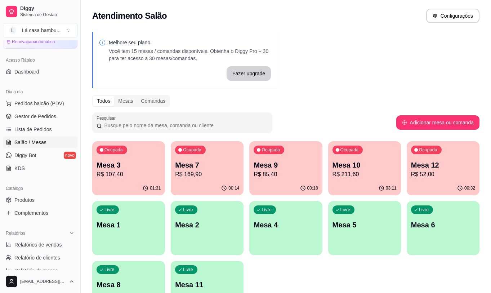
click at [118, 167] on p "Mesa 3" at bounding box center [129, 165] width 64 height 10
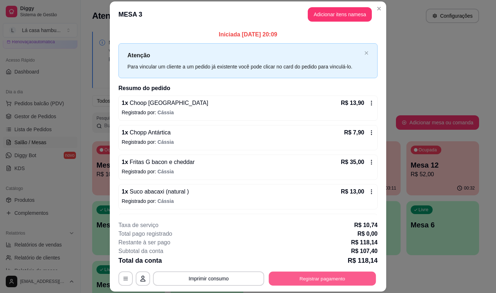
click at [311, 279] on button "Registrar pagamento" at bounding box center [322, 279] width 107 height 14
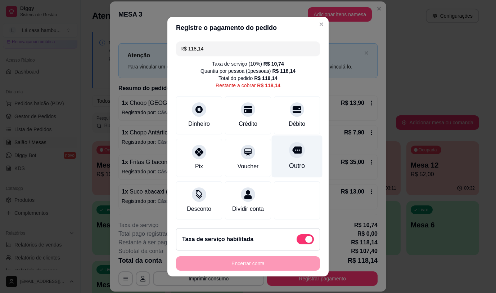
click at [288, 158] on div "Outro" at bounding box center [297, 156] width 51 height 42
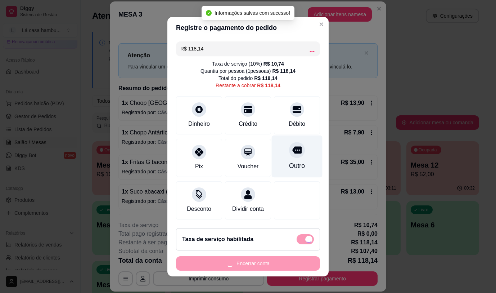
type input "R$ 0,00"
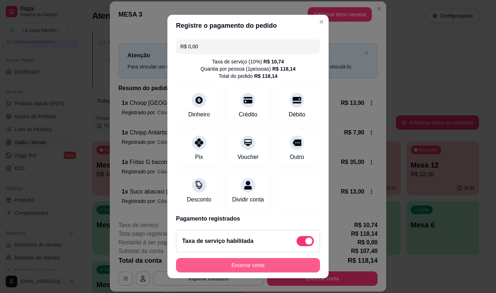
click at [238, 265] on button "Encerrar conta" at bounding box center [248, 265] width 144 height 14
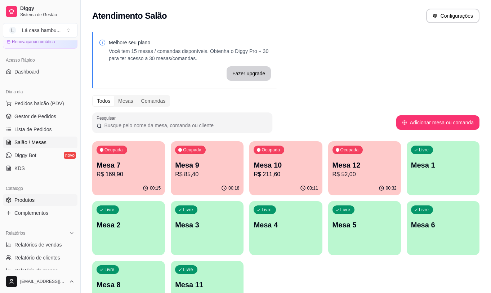
click at [47, 199] on link "Produtos" at bounding box center [40, 200] width 75 height 12
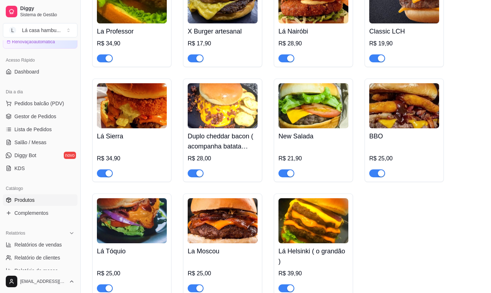
scroll to position [1837, 0]
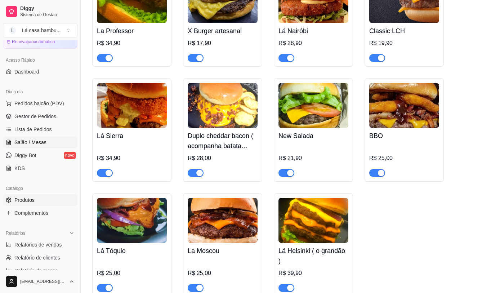
click at [41, 144] on span "Salão / Mesas" at bounding box center [30, 142] width 32 height 7
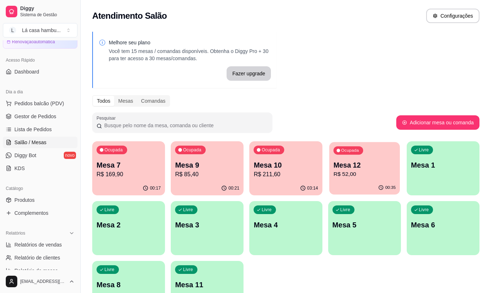
click at [353, 179] on div "Ocupada Mesa 12 R$ 52,00" at bounding box center [364, 161] width 71 height 39
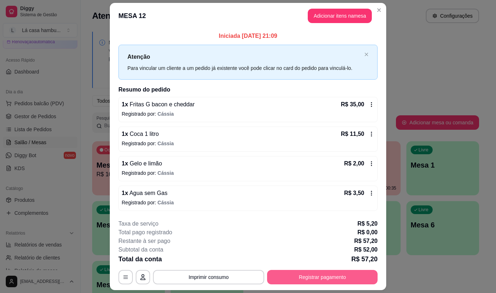
click at [336, 272] on button "Registrar pagamento" at bounding box center [322, 277] width 111 height 14
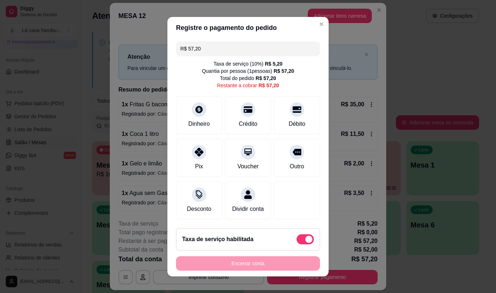
click at [288, 242] on div "Taxa de serviço habilitada" at bounding box center [248, 239] width 132 height 10
type input "R$ 52,00"
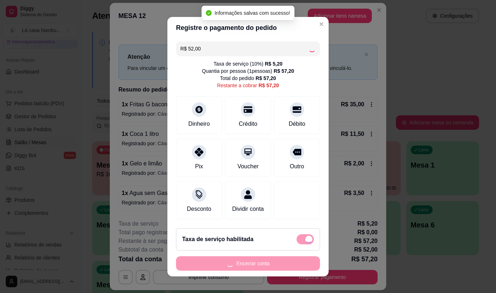
checkbox input "false"
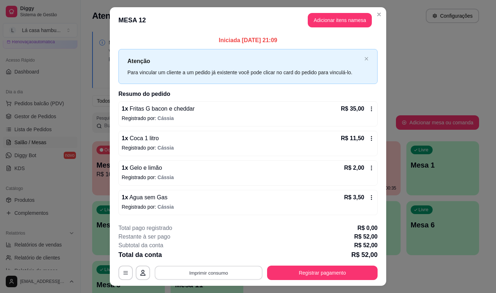
click at [232, 272] on button "Imprimir consumo" at bounding box center [209, 273] width 108 height 14
click at [224, 259] on button "IMPRESSORA" at bounding box center [208, 256] width 52 height 12
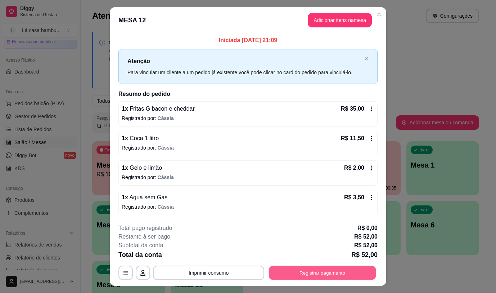
click at [309, 271] on button "Registrar pagamento" at bounding box center [322, 273] width 107 height 14
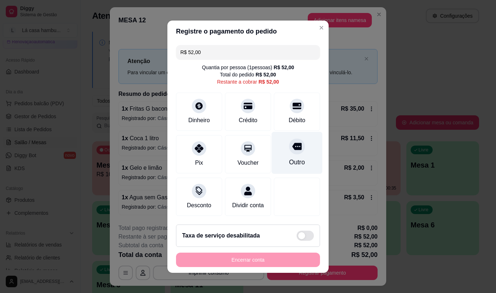
drag, startPoint x: 288, startPoint y: 145, endPoint x: 290, endPoint y: 151, distance: 6.3
click at [292, 146] on icon at bounding box center [296, 146] width 9 height 9
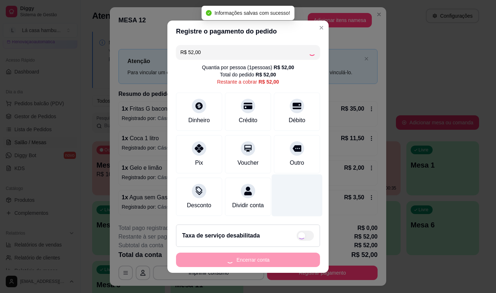
type input "R$ 0,00"
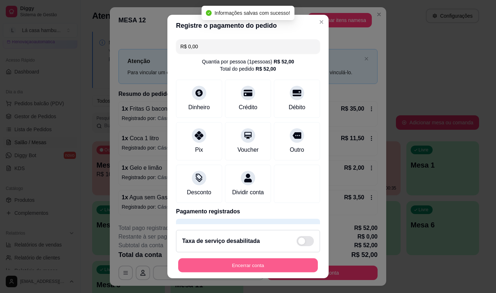
click at [262, 263] on button "Encerrar conta" at bounding box center [248, 265] width 140 height 14
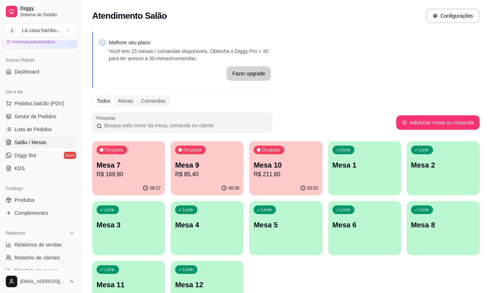
click at [227, 171] on p "R$ 85,40" at bounding box center [207, 174] width 64 height 9
click at [314, 151] on div "Ocupada Mesa 10 R$ 211,60" at bounding box center [285, 161] width 71 height 39
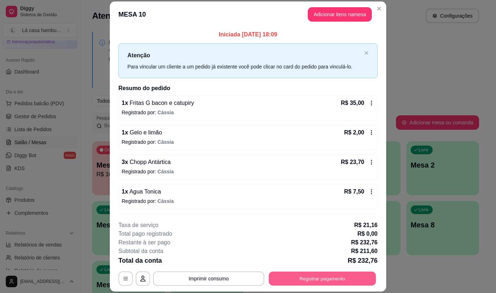
click at [333, 278] on button "Registrar pagamento" at bounding box center [322, 279] width 107 height 14
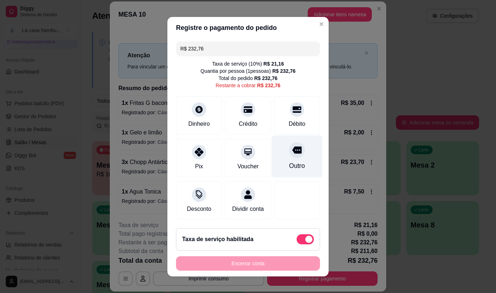
click at [292, 147] on icon at bounding box center [296, 149] width 9 height 7
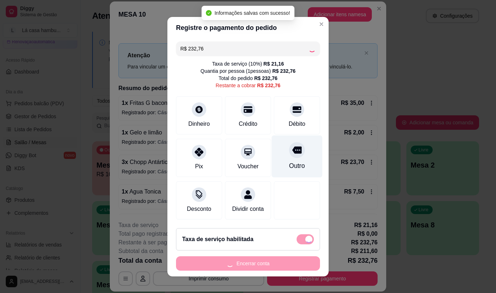
type input "R$ 0,00"
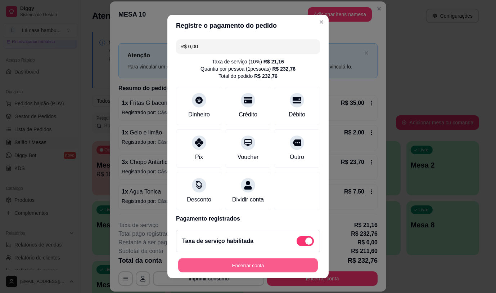
click at [279, 261] on button "Encerrar conta" at bounding box center [248, 265] width 140 height 14
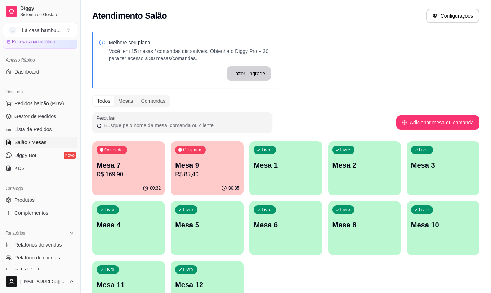
click at [225, 169] on p "Mesa 9" at bounding box center [207, 165] width 64 height 10
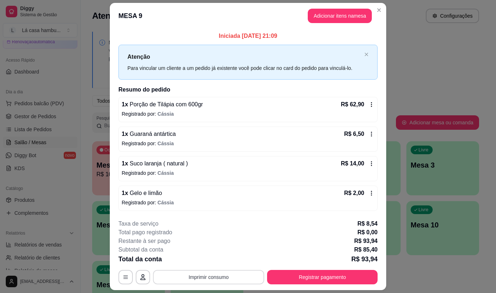
click at [232, 279] on button "Imprimir consumo" at bounding box center [208, 277] width 111 height 14
click at [225, 258] on button "IMPRESSORA" at bounding box center [208, 260] width 50 height 11
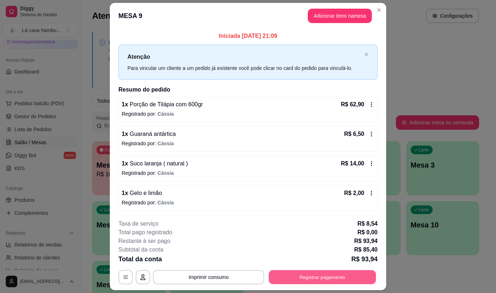
click at [313, 281] on button "Registrar pagamento" at bounding box center [322, 277] width 107 height 14
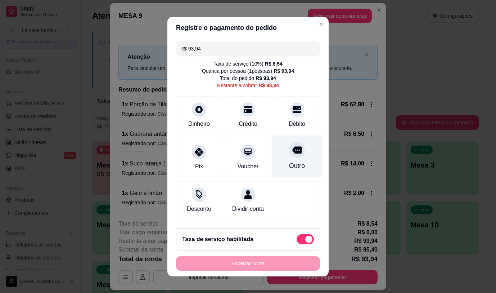
click at [289, 153] on div at bounding box center [297, 150] width 16 height 16
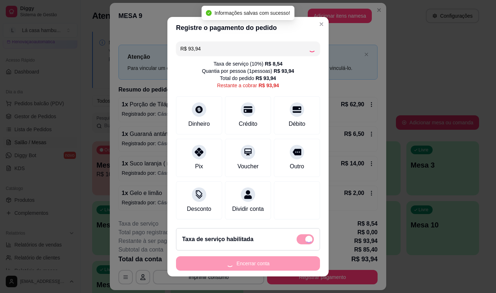
type input "R$ 0,00"
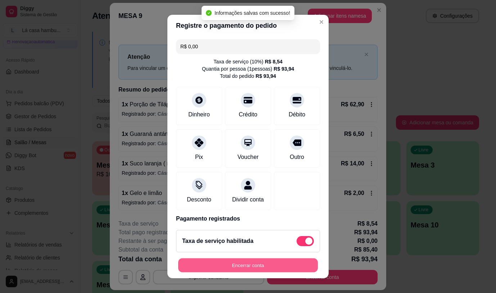
click at [265, 264] on button "Encerrar conta" at bounding box center [248, 265] width 140 height 14
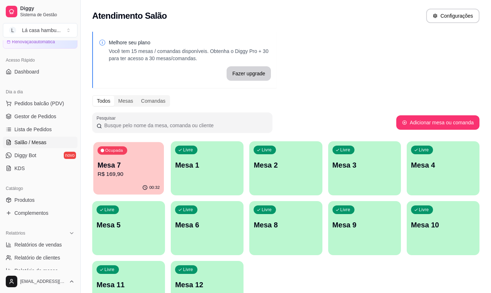
click at [149, 158] on div "Ocupada Mesa 7 R$ 169,90" at bounding box center [128, 161] width 71 height 39
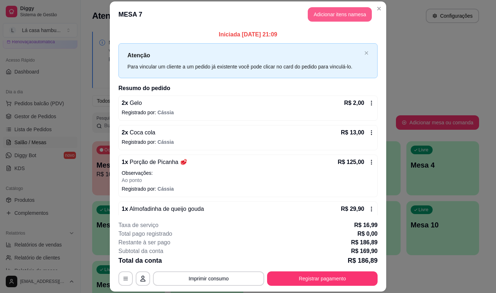
click at [352, 14] on button "Adicionar itens na mesa" at bounding box center [340, 14] width 64 height 14
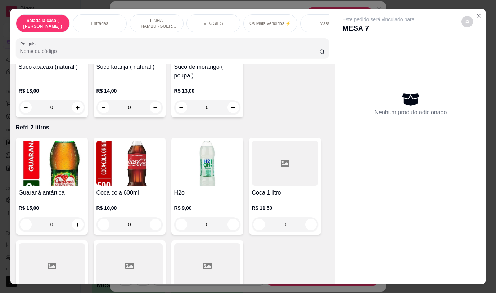
scroll to position [3438, 0]
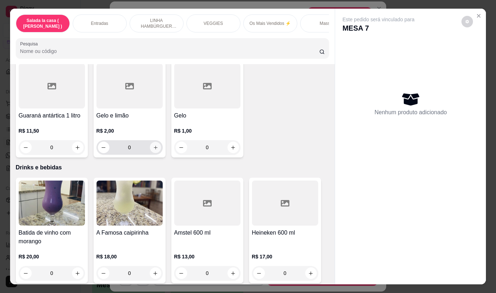
click at [155, 142] on button "increase-product-quantity" at bounding box center [155, 147] width 11 height 11
type input "1"
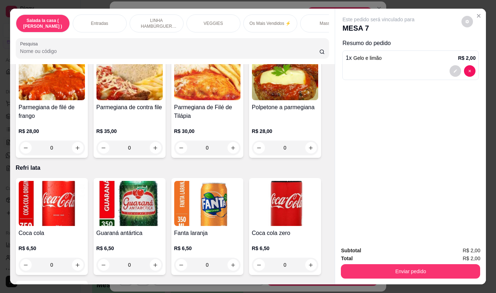
scroll to position [2865, 0]
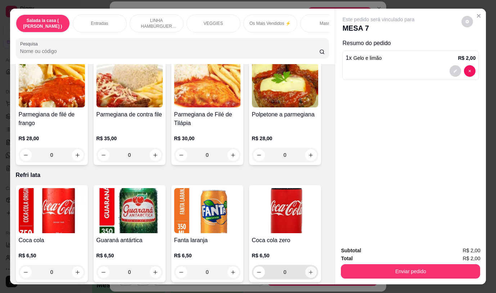
click at [309, 269] on icon "increase-product-quantity" at bounding box center [310, 271] width 5 height 5
type input "1"
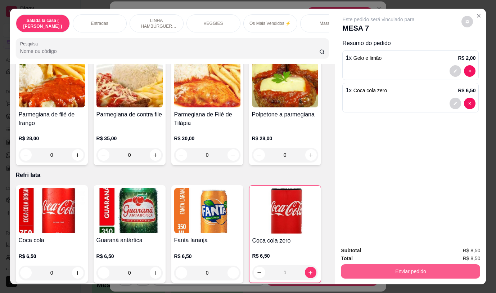
click at [395, 273] on button "Enviar pedido" at bounding box center [410, 271] width 139 height 14
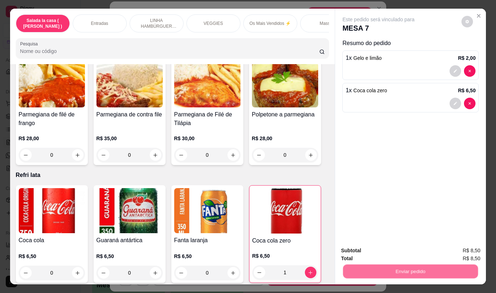
click at [377, 251] on button "Não registrar e enviar pedido" at bounding box center [387, 251] width 75 height 14
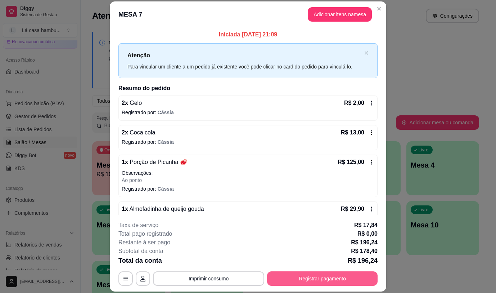
click at [300, 278] on button "Registrar pagamento" at bounding box center [322, 278] width 111 height 14
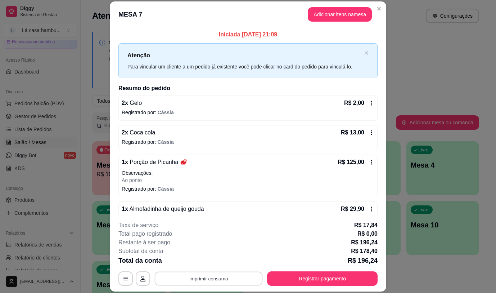
click at [221, 279] on button "Imprimir consumo" at bounding box center [209, 279] width 108 height 14
click at [221, 264] on button "IMPRESSORA" at bounding box center [208, 261] width 50 height 11
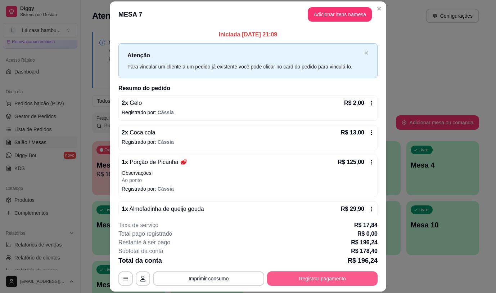
click at [299, 281] on button "Registrar pagamento" at bounding box center [322, 278] width 111 height 14
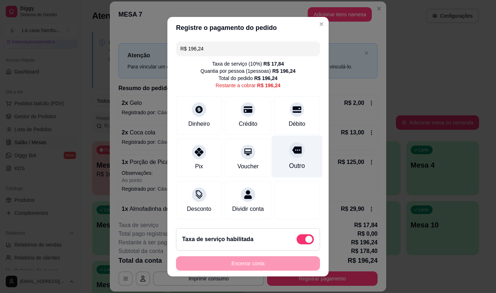
click at [292, 152] on icon at bounding box center [296, 149] width 9 height 9
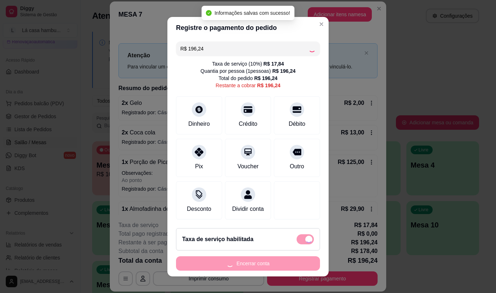
type input "R$ 0,00"
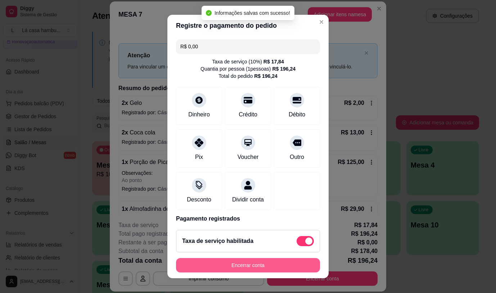
click at [244, 266] on button "Encerrar conta" at bounding box center [248, 265] width 144 height 14
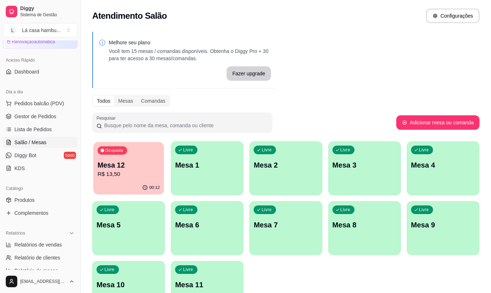
click at [110, 161] on p "Mesa 12" at bounding box center [129, 165] width 62 height 10
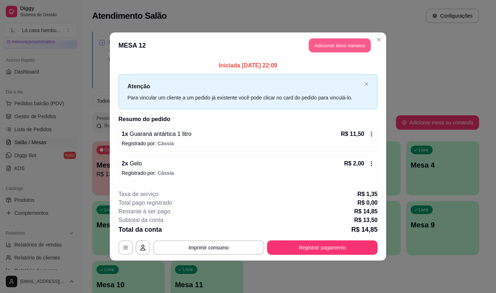
click at [358, 40] on button "Adicionar itens na mesa" at bounding box center [340, 46] width 62 height 14
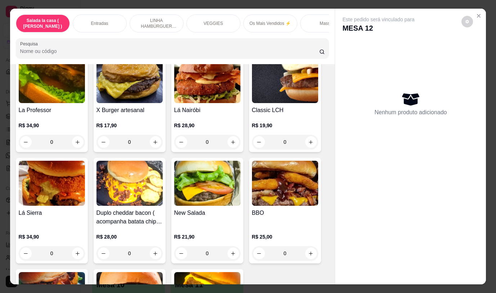
scroll to position [1533, 0]
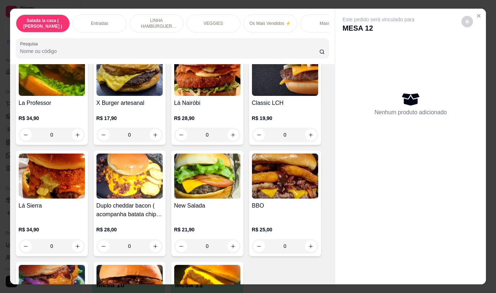
click at [231, 241] on div "0" at bounding box center [207, 246] width 66 height 14
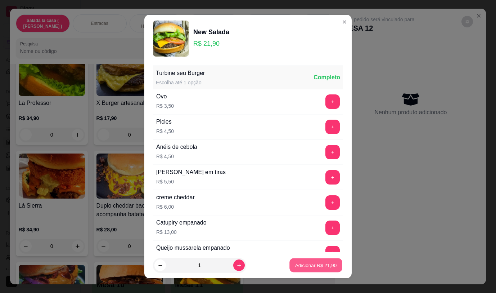
click at [307, 264] on p "Adicionar R$ 21,90" at bounding box center [316, 265] width 42 height 7
type input "1"
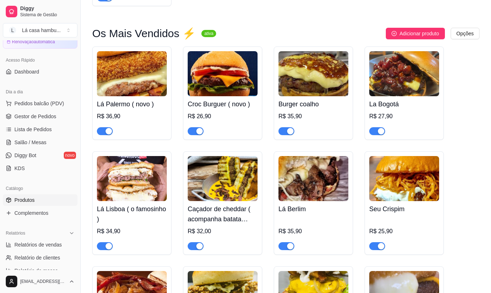
scroll to position [1054, 0]
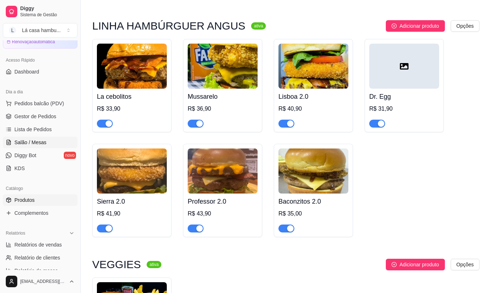
click at [27, 141] on span "Salão / Mesas" at bounding box center [30, 142] width 32 height 7
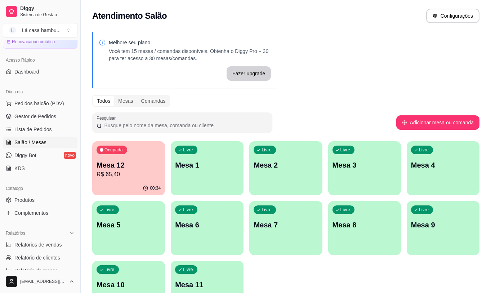
click at [154, 167] on p "Mesa 12" at bounding box center [129, 165] width 64 height 10
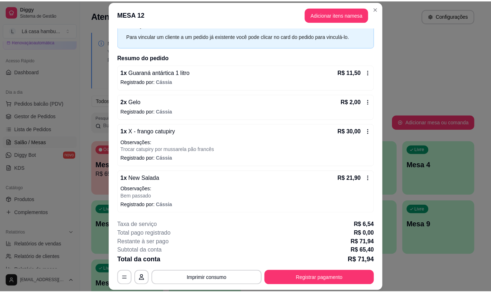
scroll to position [32, 0]
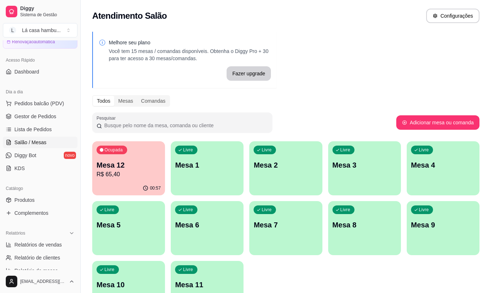
click at [147, 158] on div "Ocupada Mesa 12 R$ 65,40" at bounding box center [128, 161] width 73 height 40
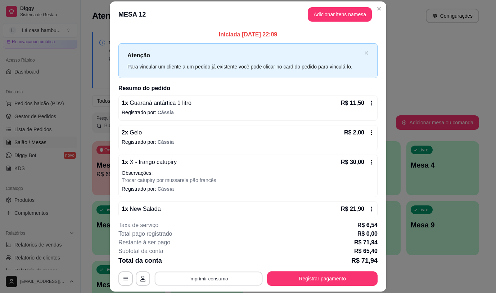
click at [179, 278] on button "Imprimir consumo" at bounding box center [209, 279] width 108 height 14
click at [194, 263] on button "IMPRESSORA" at bounding box center [208, 262] width 52 height 12
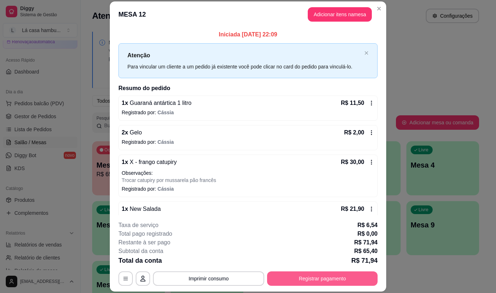
click at [302, 275] on button "Registrar pagamento" at bounding box center [322, 278] width 111 height 14
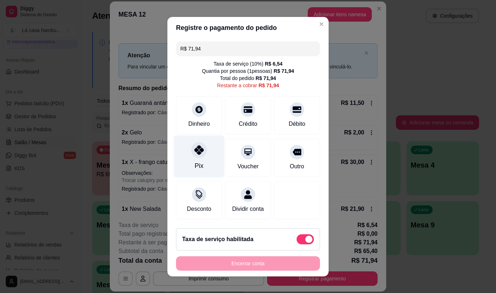
click at [192, 157] on div "Pix" at bounding box center [199, 156] width 51 height 42
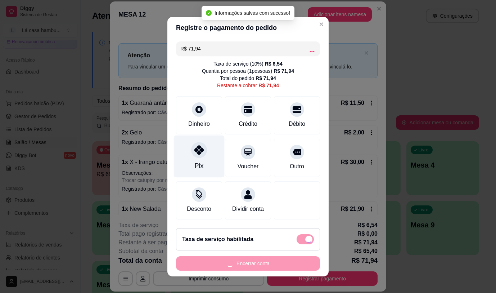
type input "R$ 0,00"
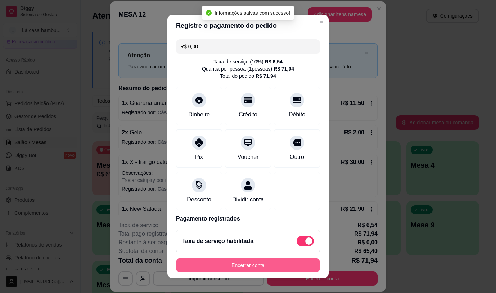
click at [246, 263] on button "Encerrar conta" at bounding box center [248, 265] width 144 height 14
